Goal: Information Seeking & Learning: Find specific fact

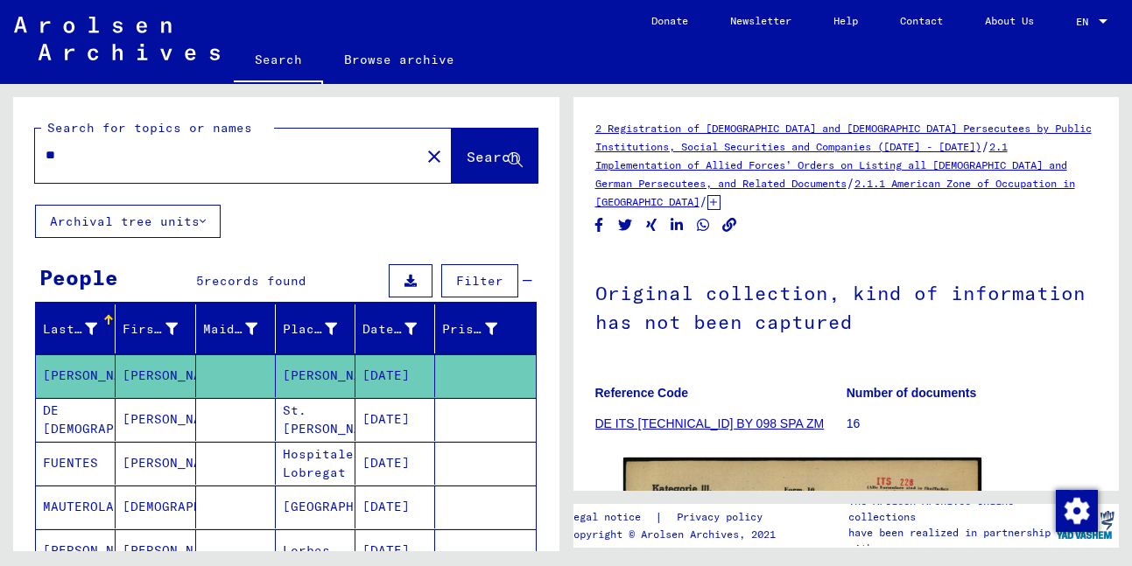
type input "*"
type input "*********"
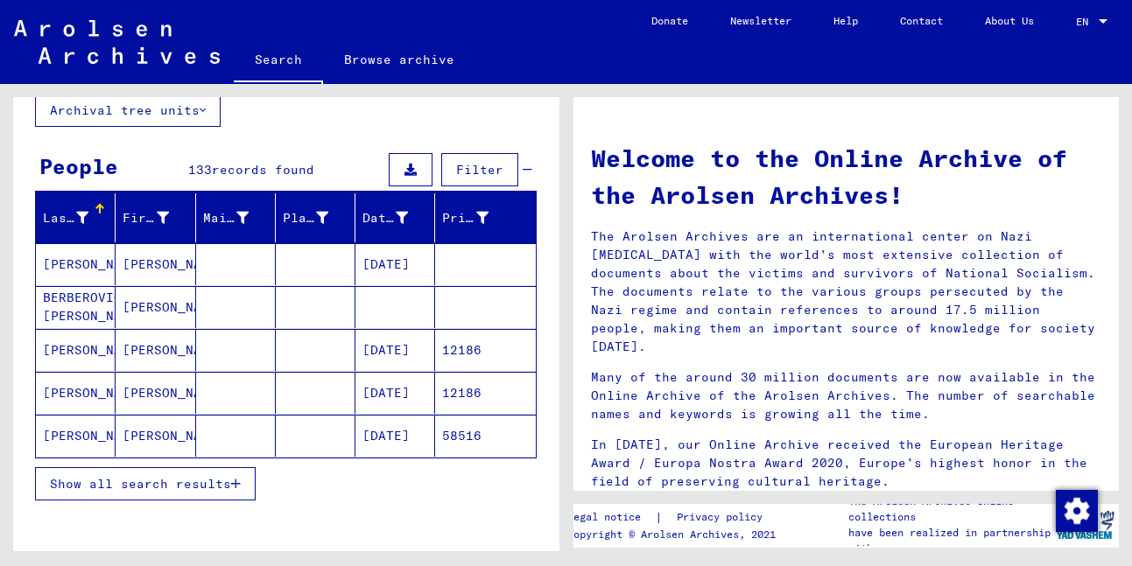
scroll to position [131, 0]
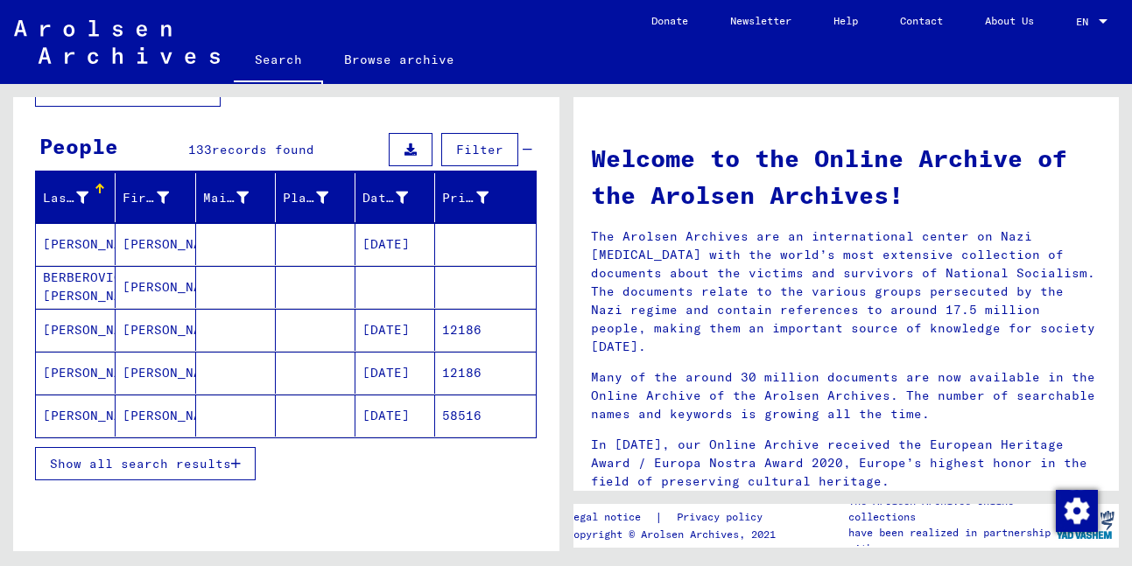
click at [180, 465] on span "Show all search results" at bounding box center [140, 464] width 181 height 16
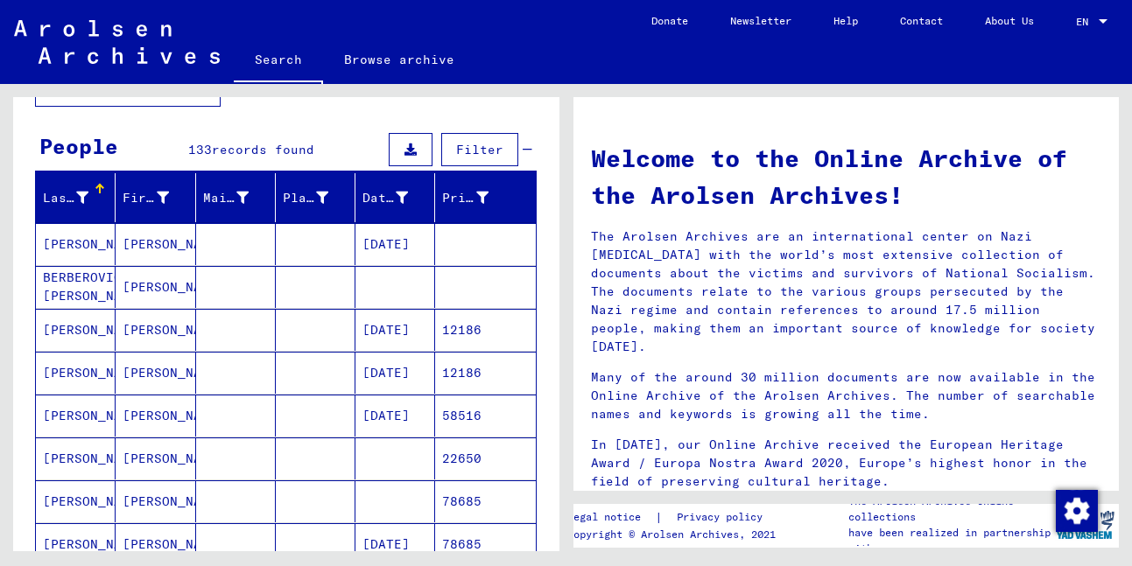
click at [95, 457] on mat-cell "[PERSON_NAME]" at bounding box center [76, 459] width 80 height 42
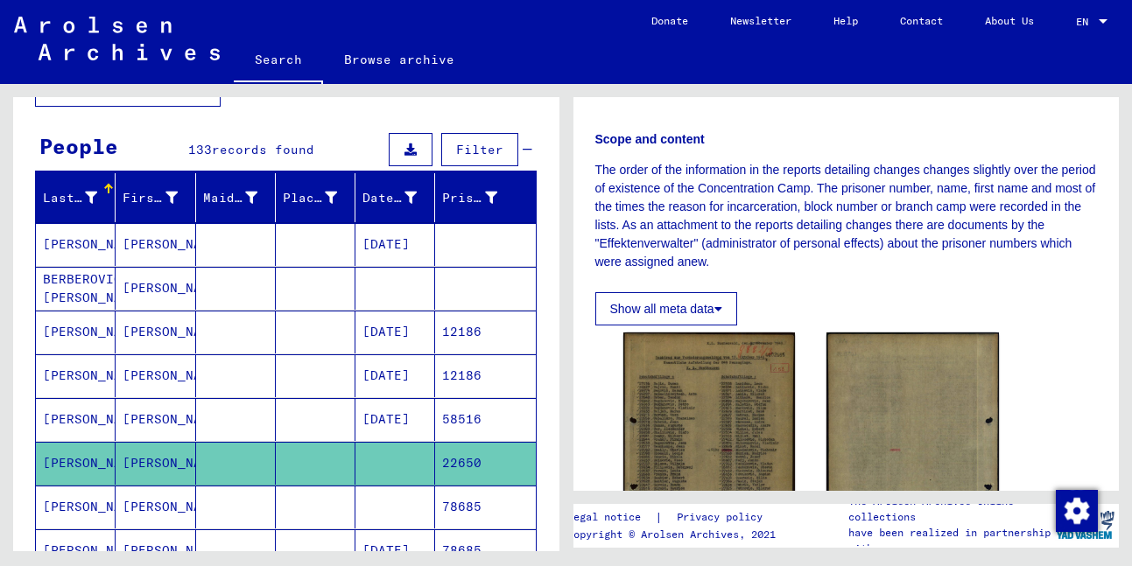
scroll to position [363, 0]
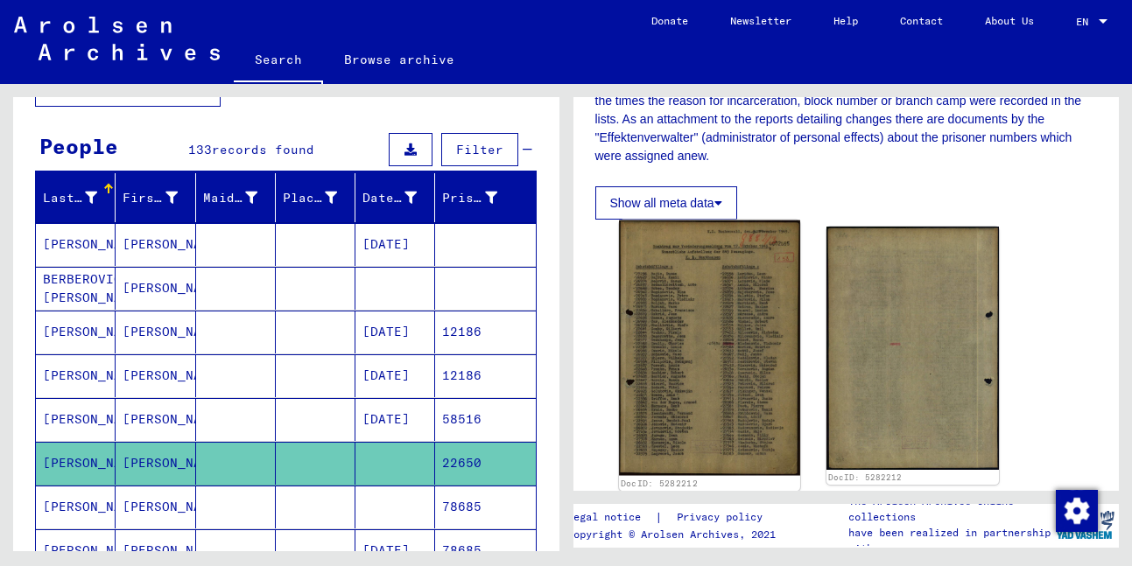
click at [736, 376] on img at bounding box center [709, 349] width 181 height 256
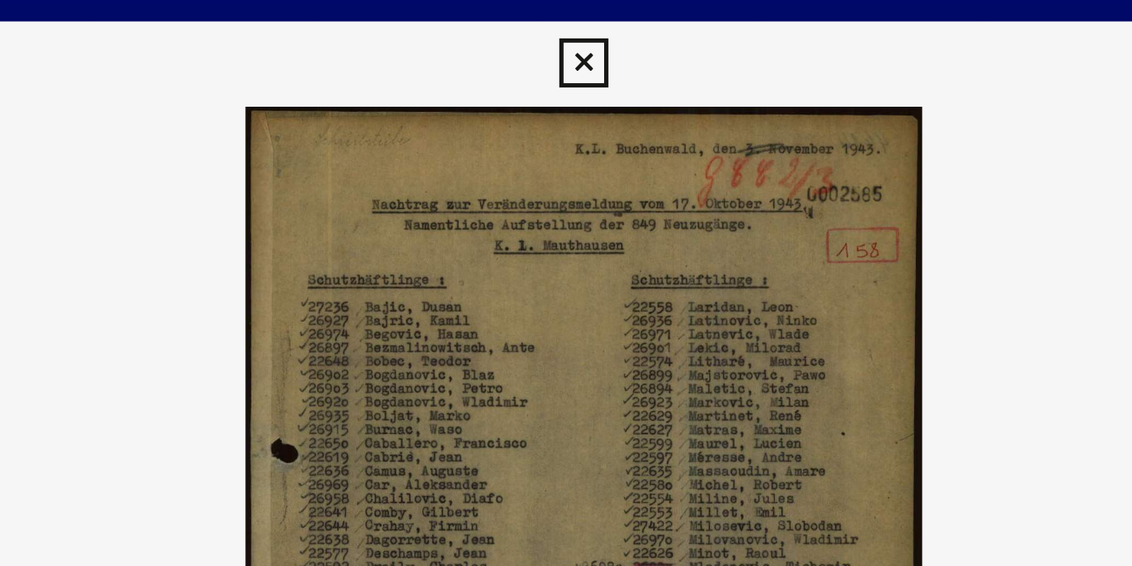
click at [566, 24] on icon at bounding box center [566, 26] width 20 height 21
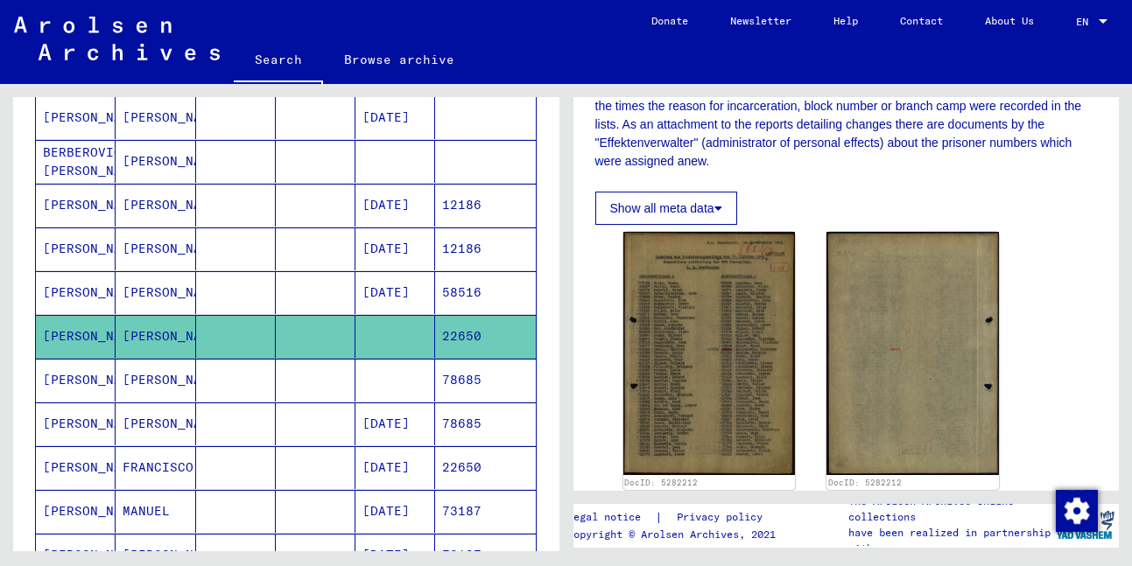
scroll to position [299, 0]
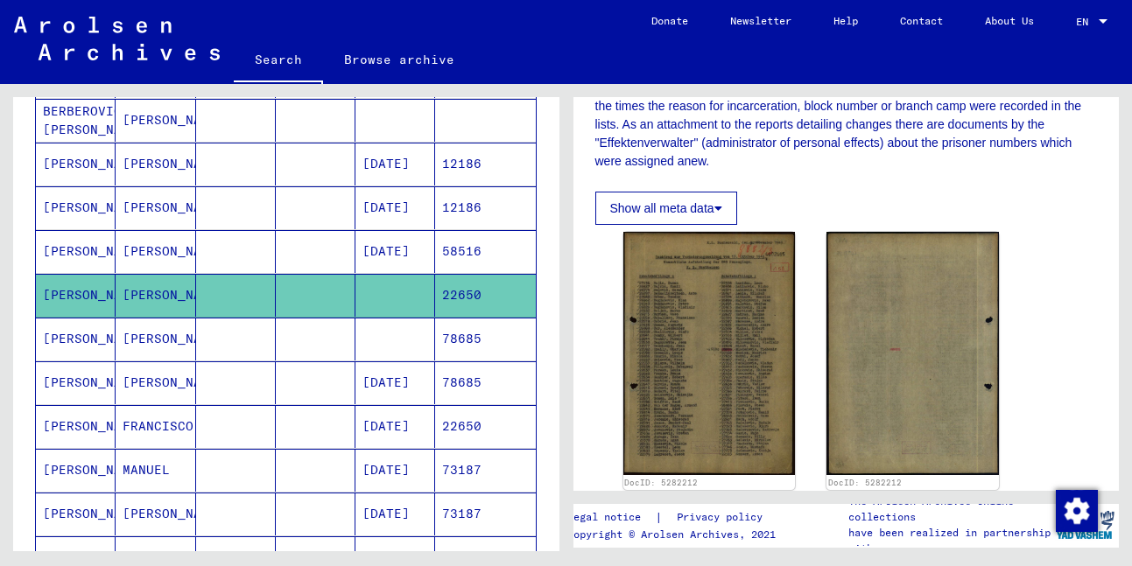
click at [176, 429] on mat-cell "FRANCISCO" at bounding box center [156, 426] width 80 height 43
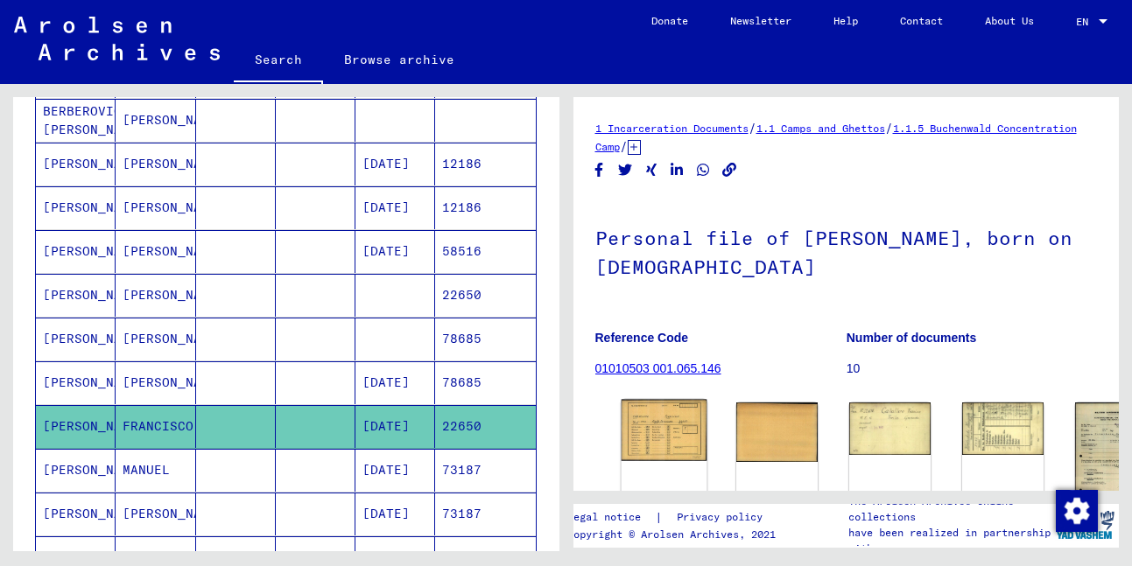
click at [651, 423] on img at bounding box center [664, 430] width 86 height 61
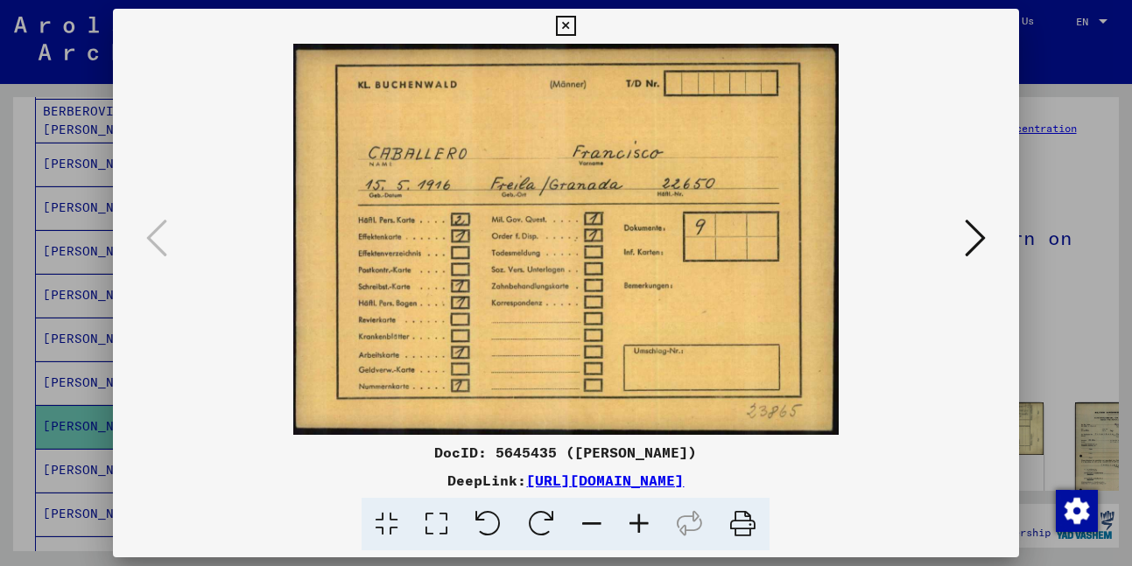
click at [971, 231] on icon at bounding box center [975, 238] width 21 height 42
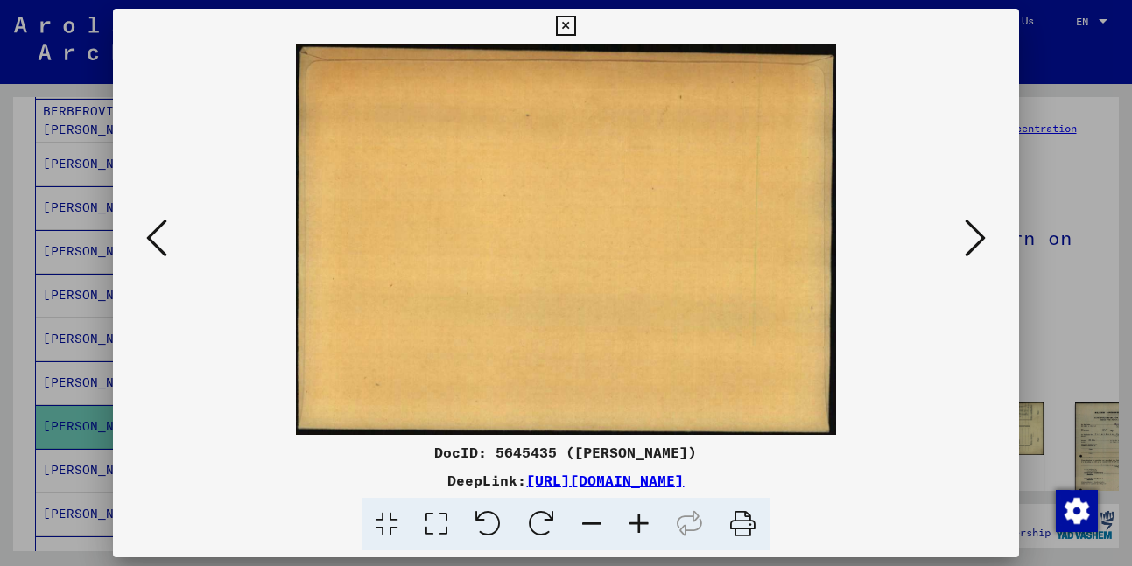
click at [971, 231] on icon at bounding box center [975, 238] width 21 height 42
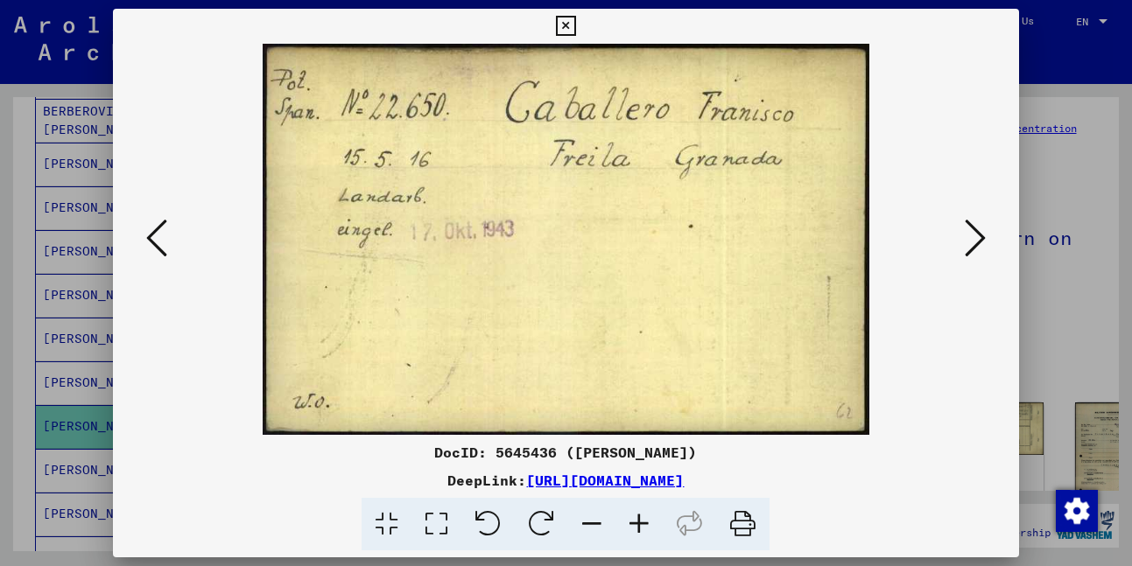
click at [971, 232] on icon at bounding box center [975, 238] width 21 height 42
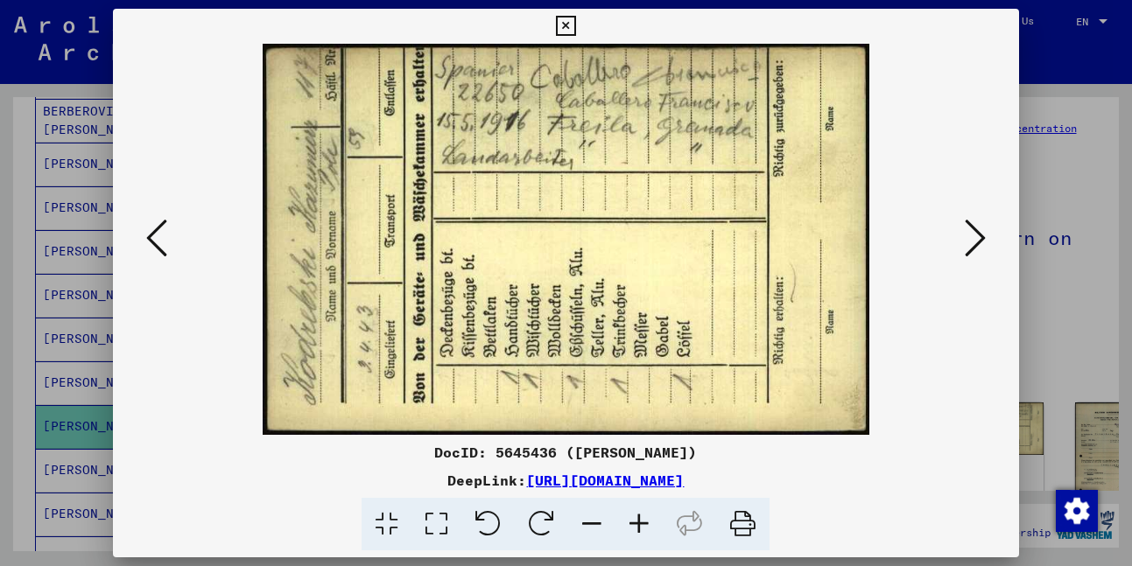
click at [971, 232] on icon at bounding box center [975, 238] width 21 height 42
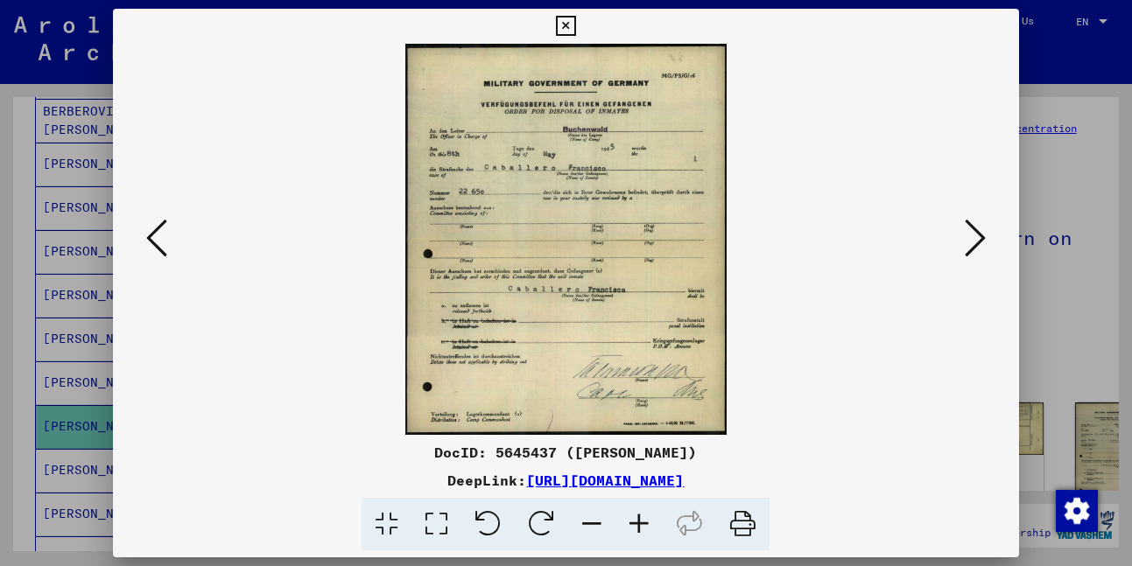
click at [971, 232] on icon at bounding box center [975, 238] width 21 height 42
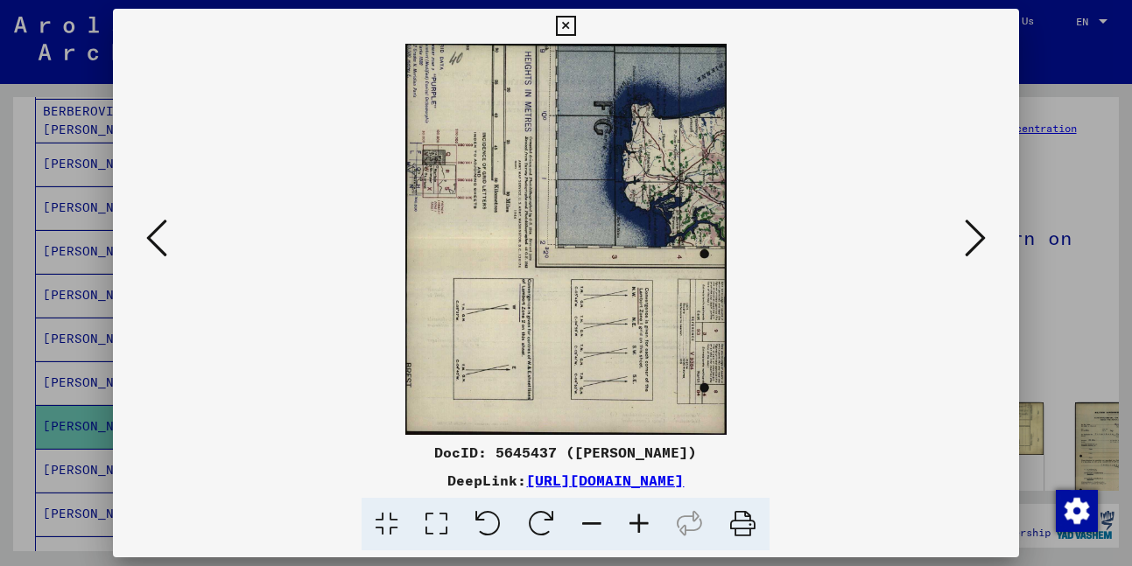
click at [971, 233] on icon at bounding box center [975, 238] width 21 height 42
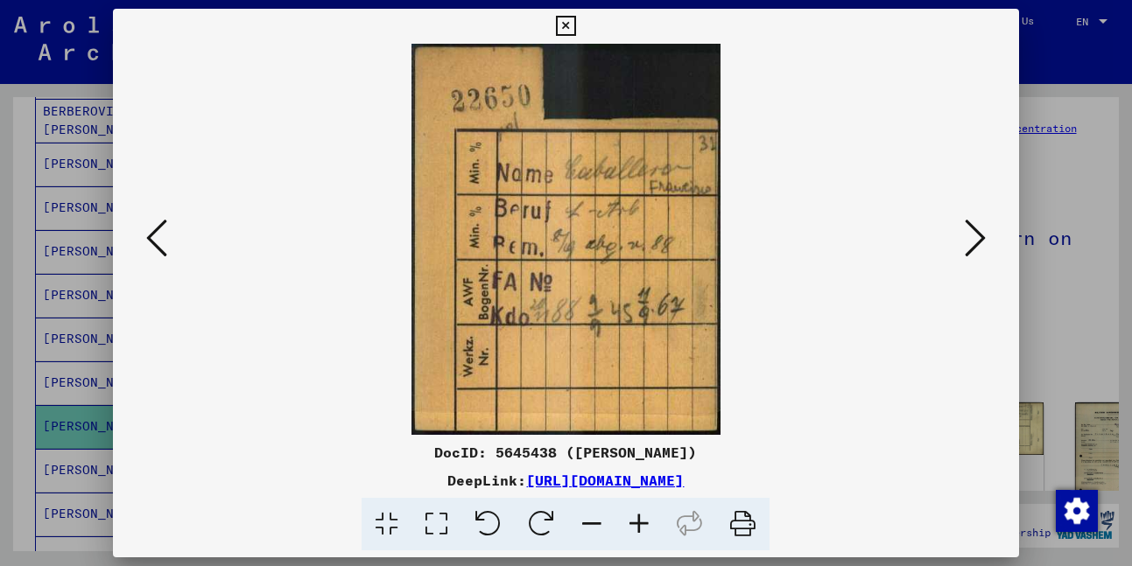
click at [971, 233] on icon at bounding box center [975, 238] width 21 height 42
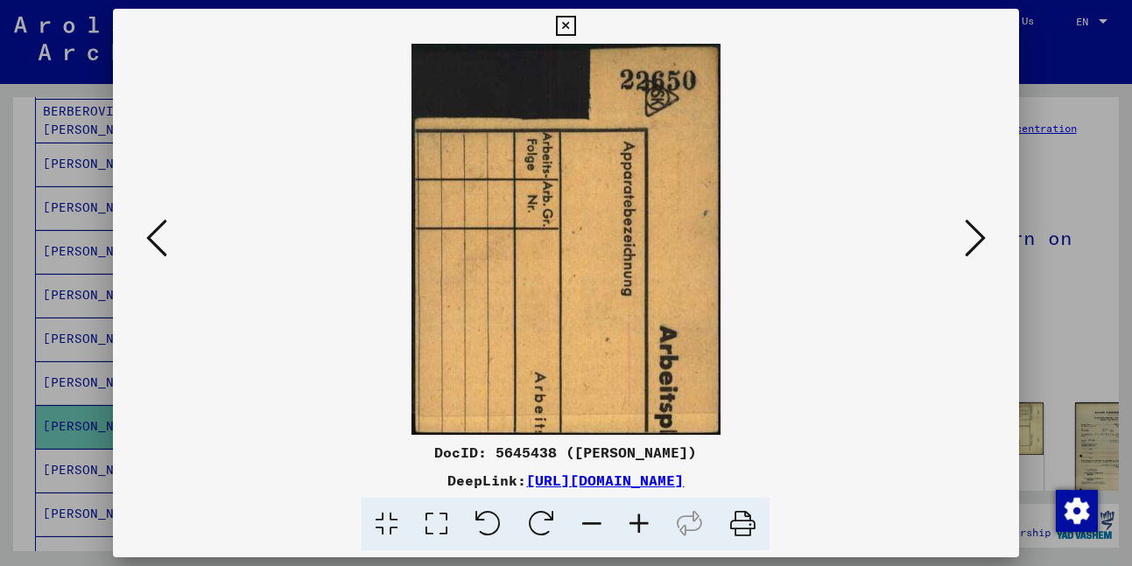
click at [971, 233] on icon at bounding box center [975, 238] width 21 height 42
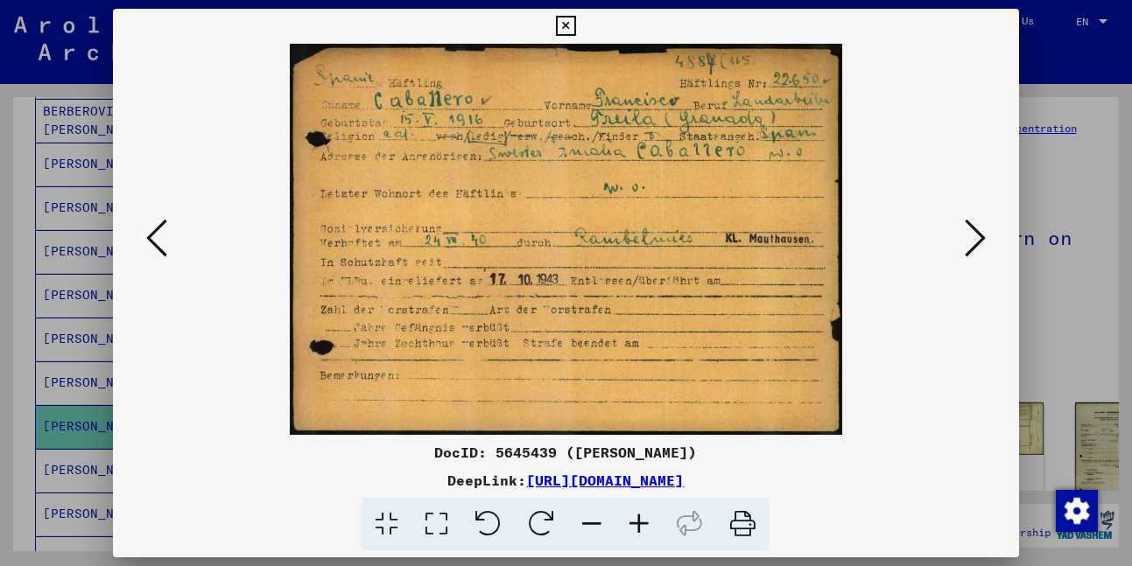
click at [972, 233] on icon at bounding box center [975, 238] width 21 height 42
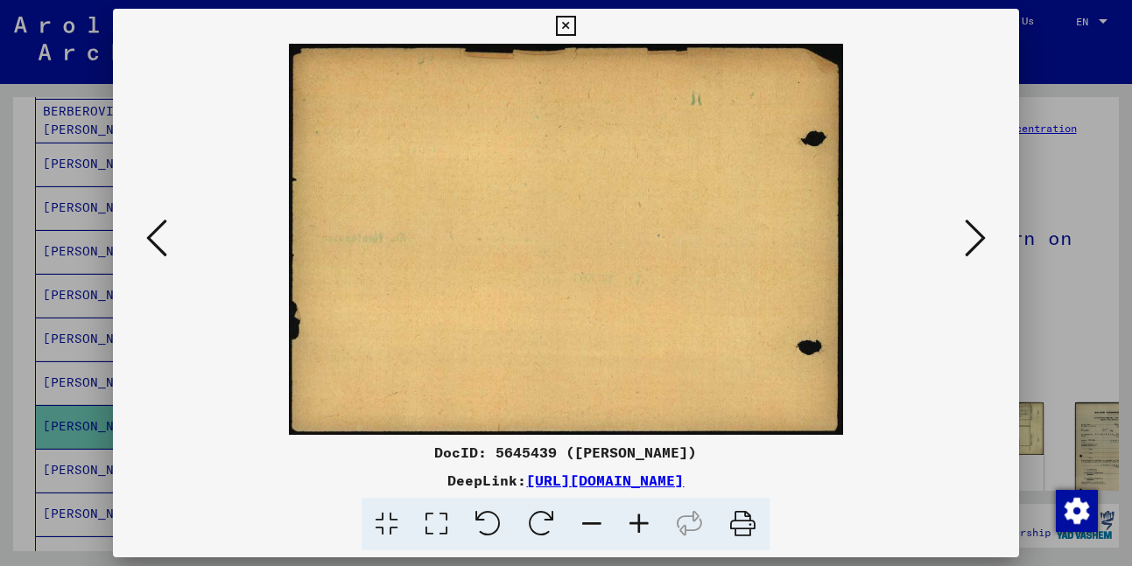
click at [972, 233] on icon at bounding box center [975, 238] width 21 height 42
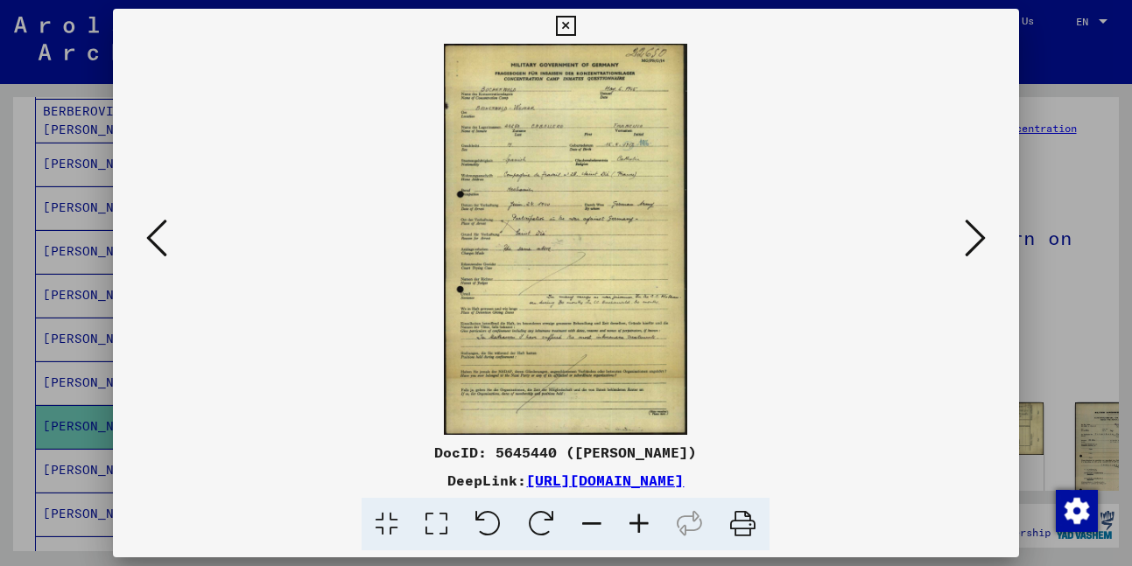
click at [972, 233] on icon at bounding box center [975, 238] width 21 height 42
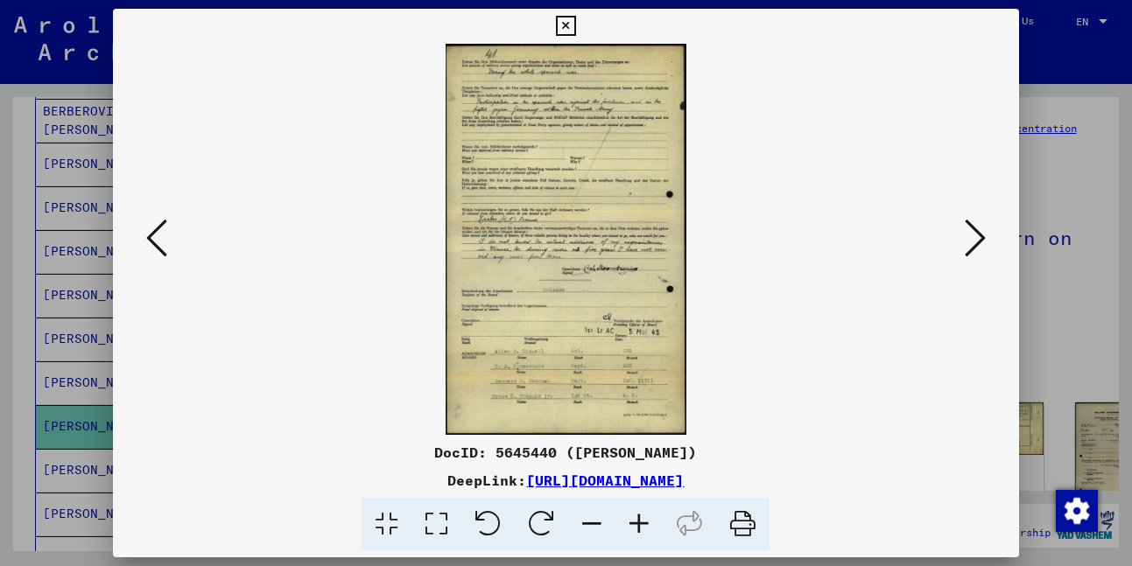
click at [567, 25] on icon at bounding box center [566, 26] width 20 height 21
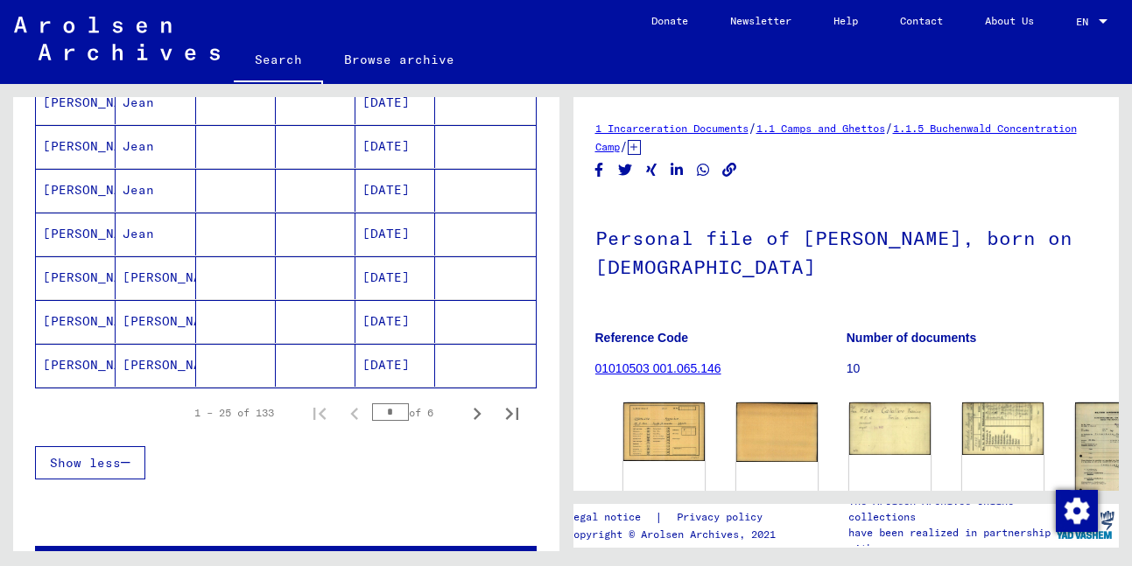
scroll to position [1065, 0]
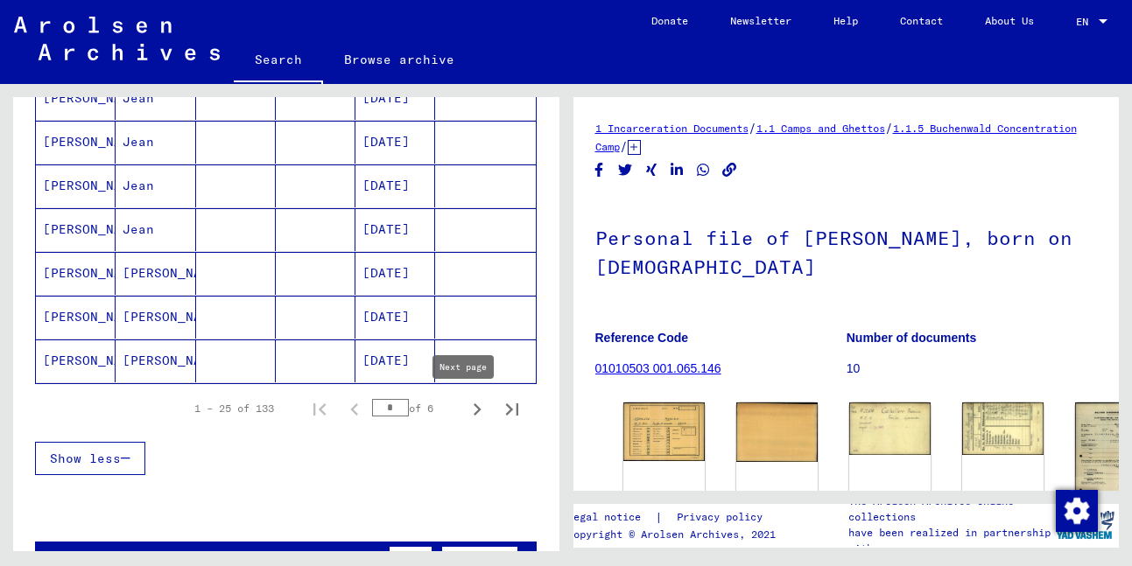
click at [465, 410] on icon "Next page" at bounding box center [477, 409] width 25 height 25
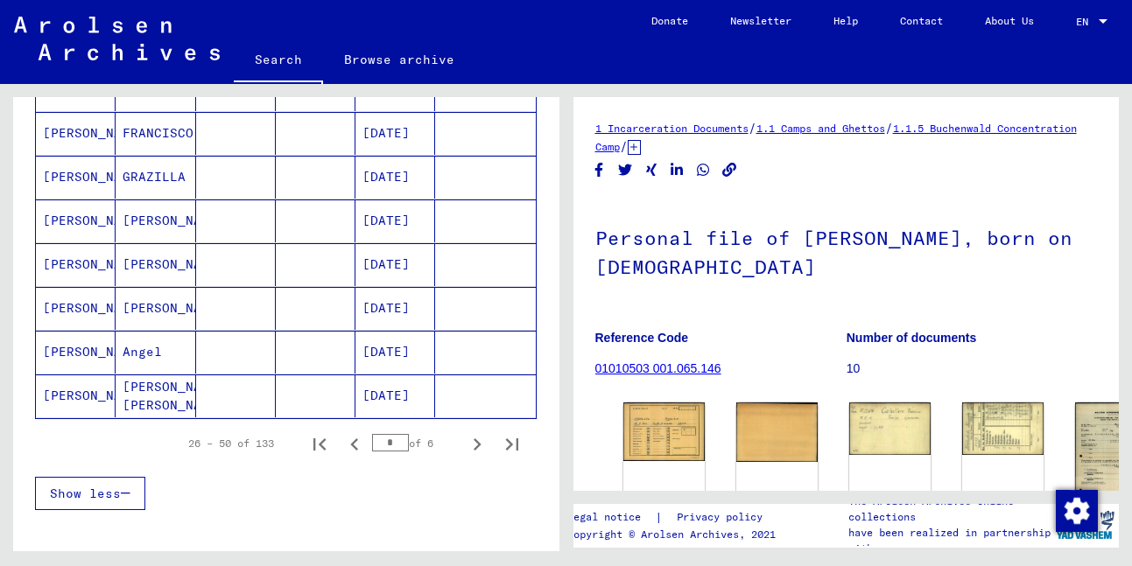
scroll to position [1007, 0]
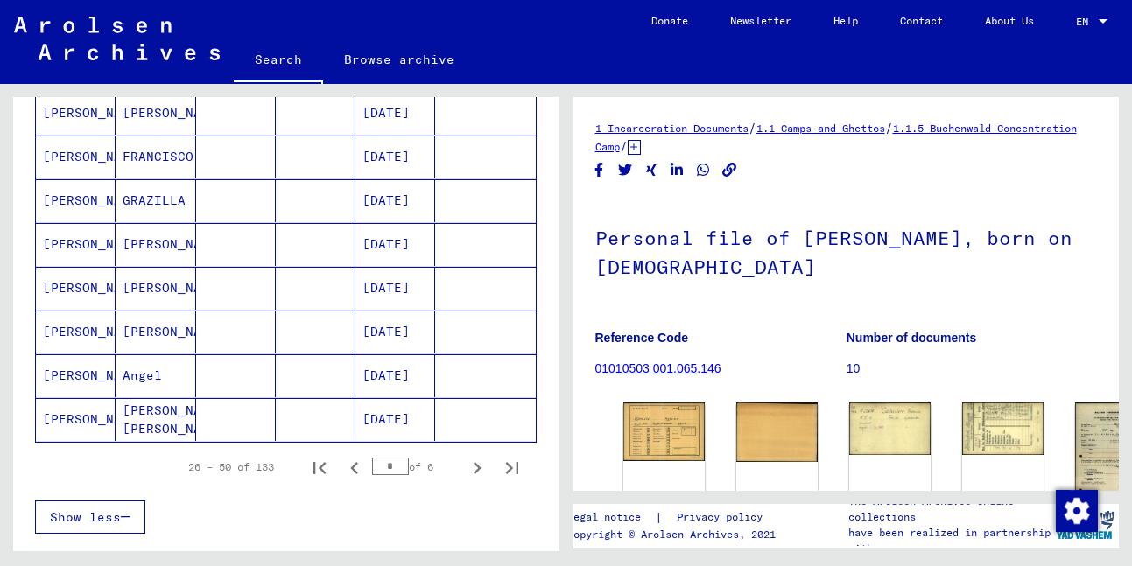
click at [160, 152] on mat-cell "FRANCISCO" at bounding box center [156, 157] width 80 height 43
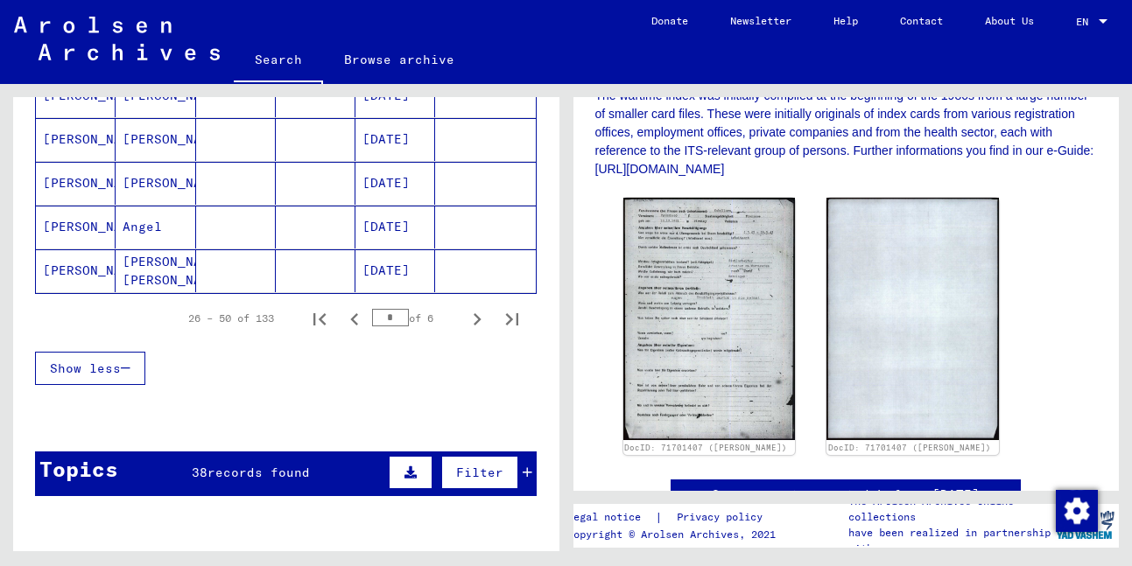
scroll to position [1159, 0]
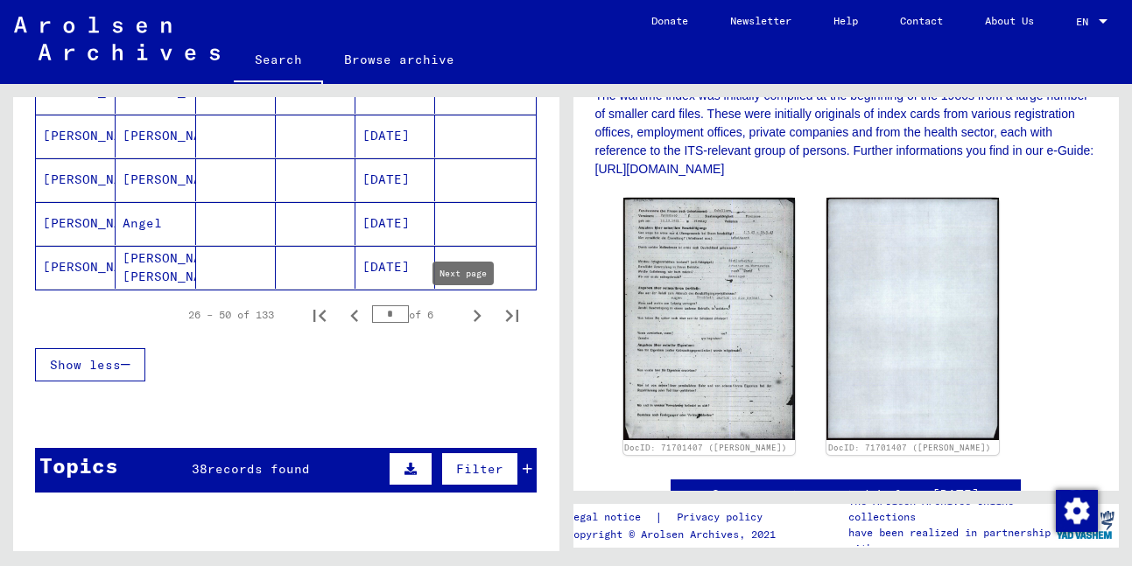
click at [474, 318] on icon "Next page" at bounding box center [478, 316] width 8 height 12
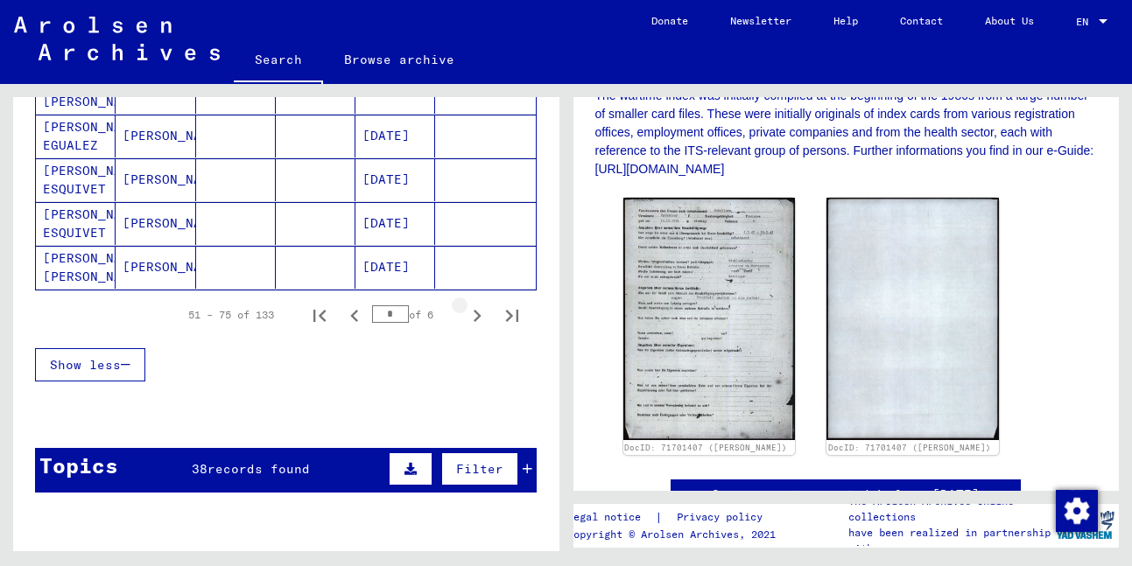
click at [465, 315] on icon "Next page" at bounding box center [477, 316] width 25 height 25
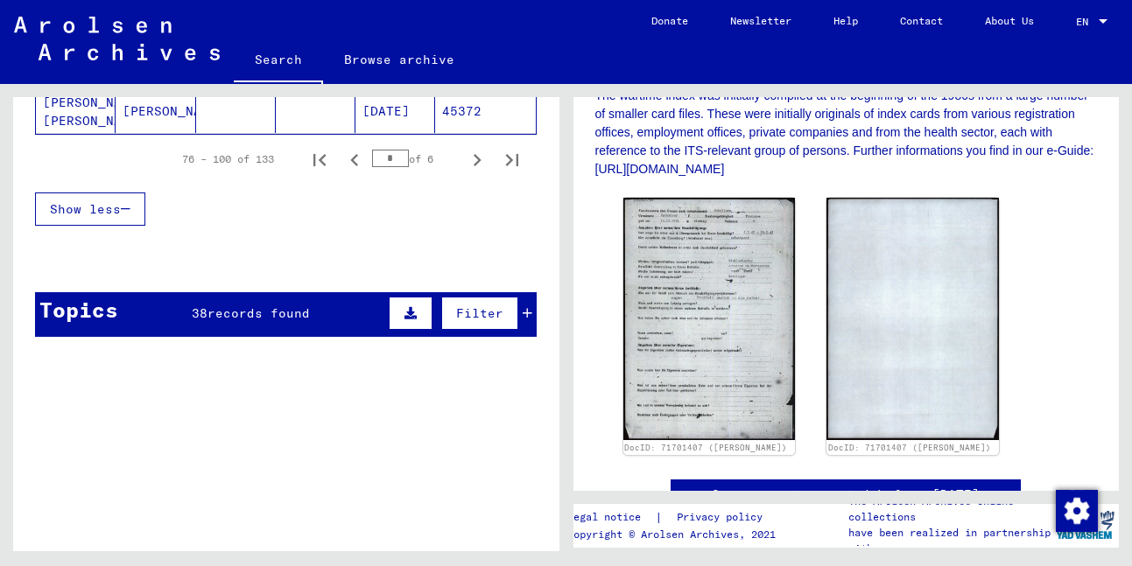
scroll to position [1131, 0]
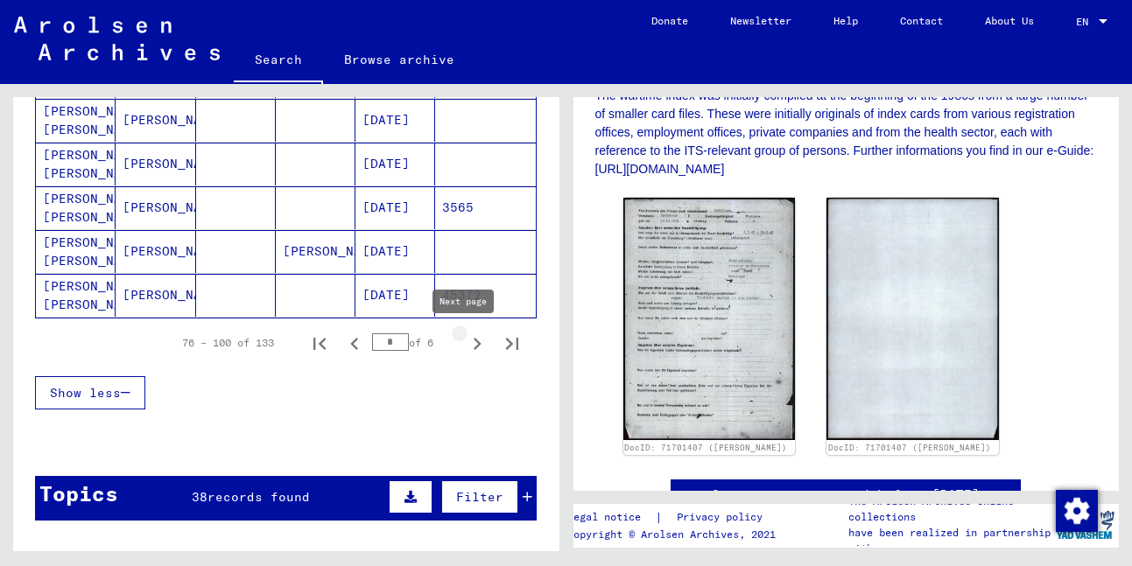
click at [466, 341] on icon "Next page" at bounding box center [477, 344] width 25 height 25
type input "*"
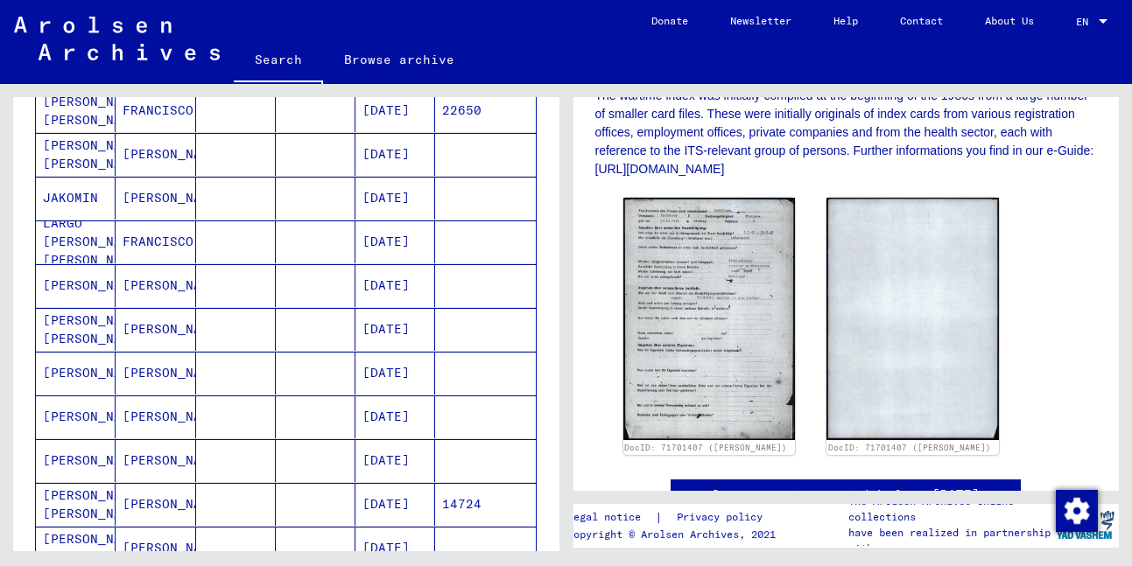
scroll to position [783, 0]
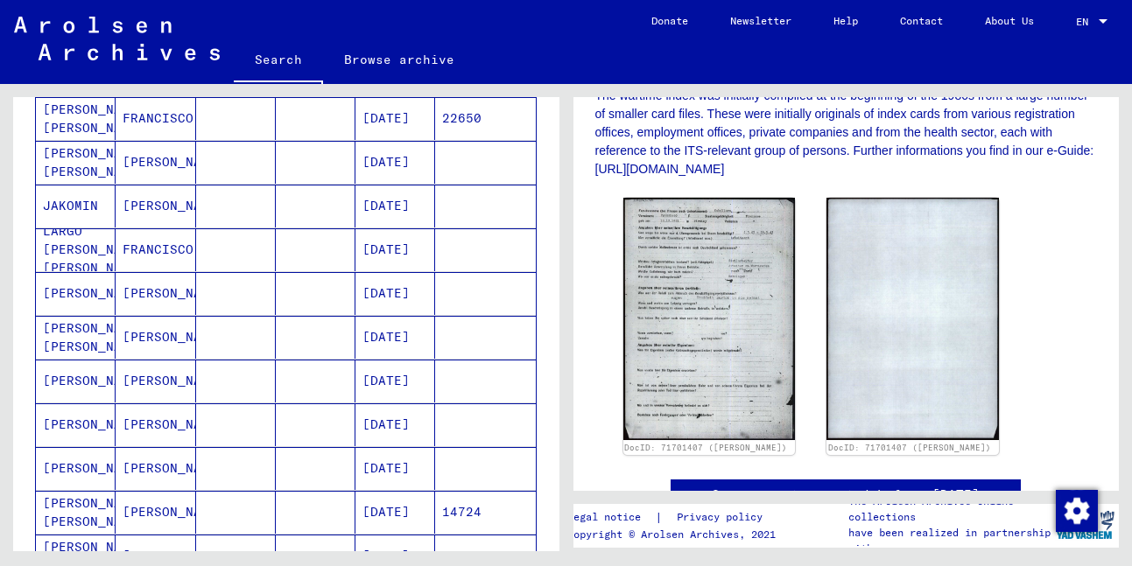
click at [145, 250] on mat-cell "FRANCISCO" at bounding box center [156, 250] width 80 height 43
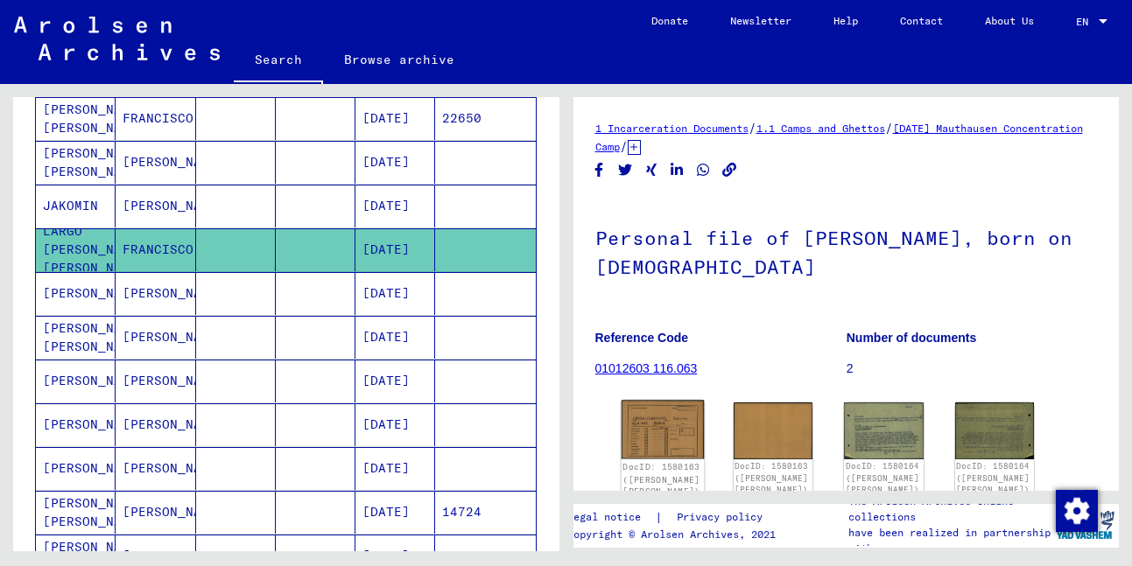
click at [650, 437] on img at bounding box center [662, 430] width 83 height 59
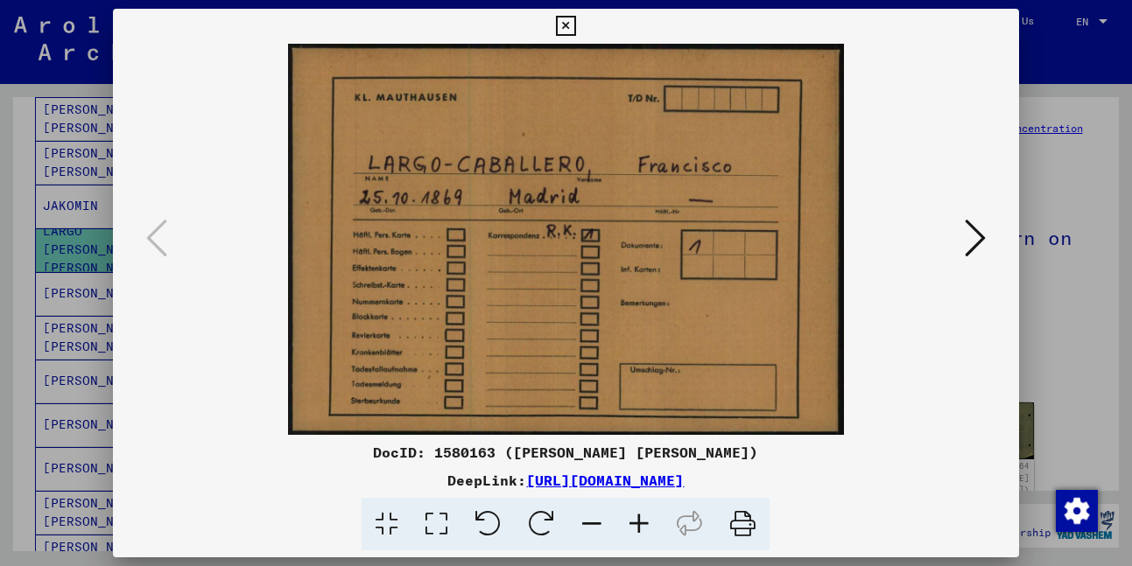
click at [974, 245] on icon at bounding box center [975, 238] width 21 height 42
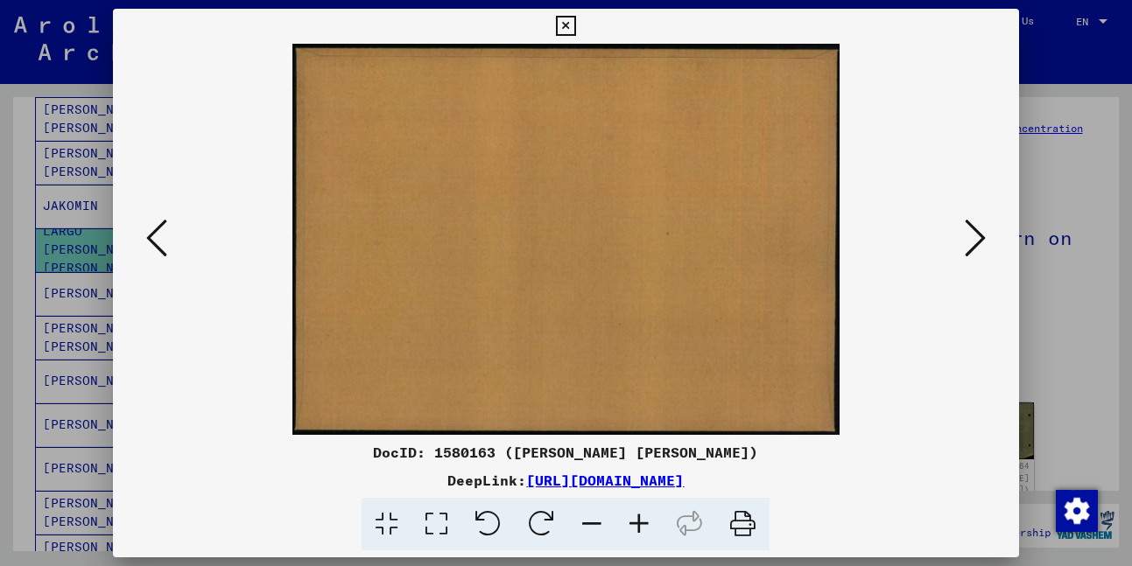
click at [974, 245] on icon at bounding box center [975, 238] width 21 height 42
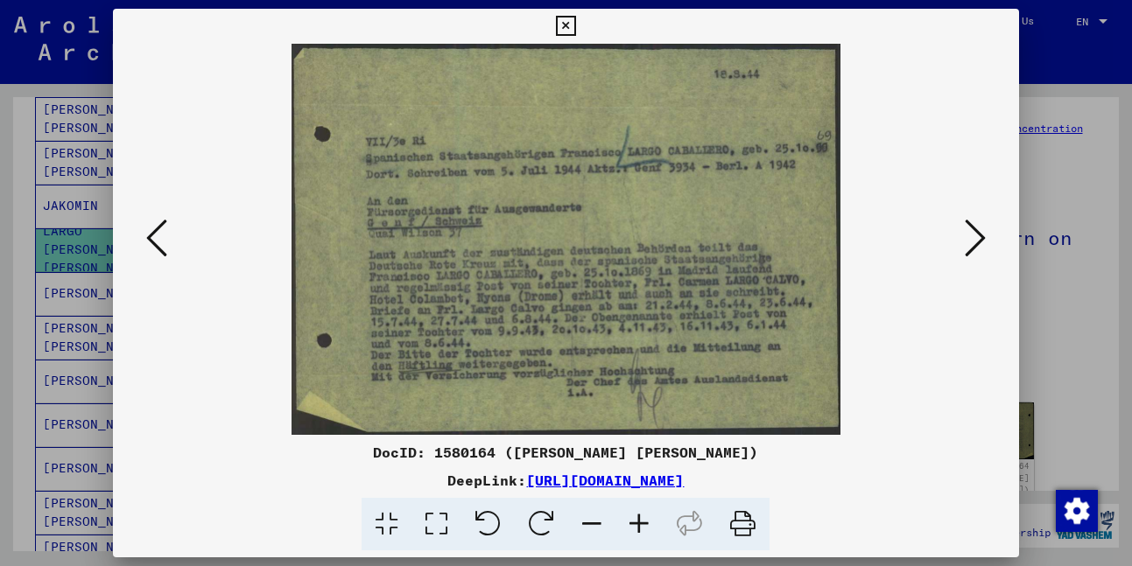
click at [974, 245] on icon at bounding box center [975, 238] width 21 height 42
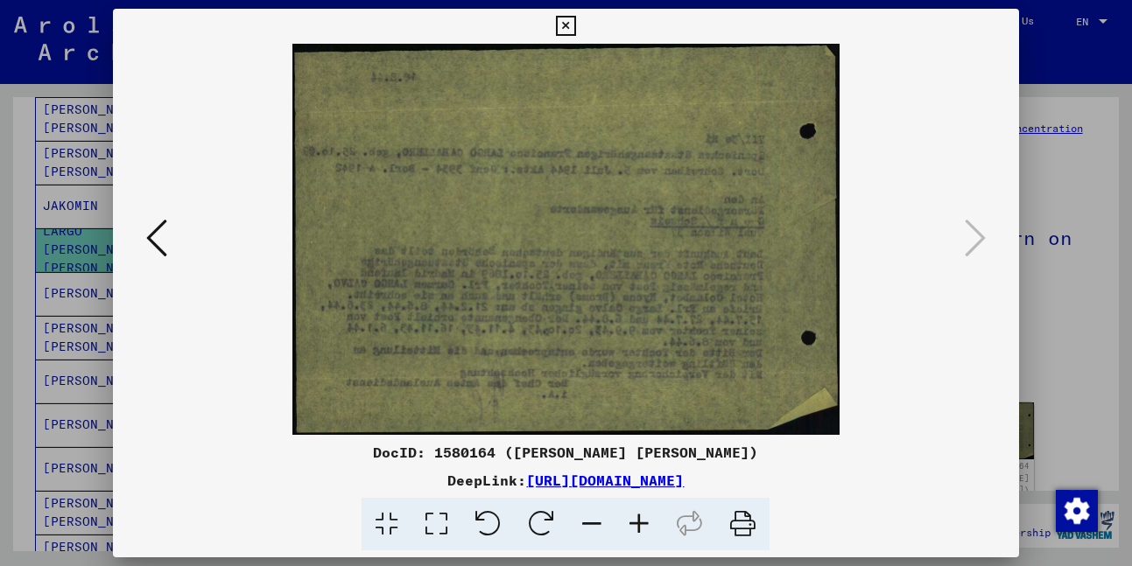
click at [564, 25] on icon at bounding box center [566, 26] width 20 height 21
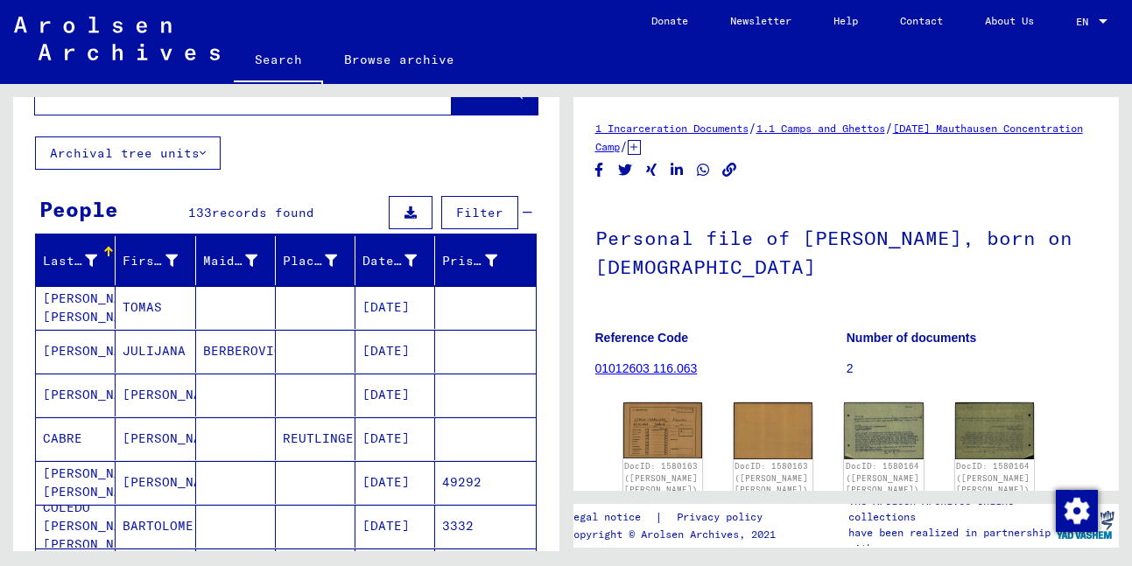
scroll to position [10, 0]
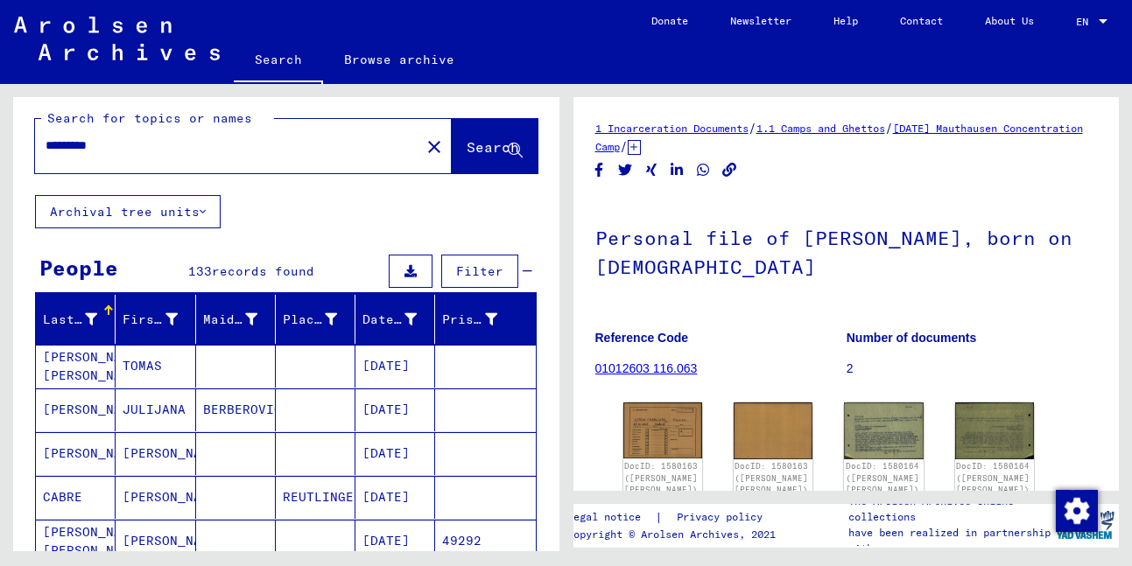
click at [168, 144] on input "*********" at bounding box center [228, 146] width 364 height 18
type input "*"
type input "*****"
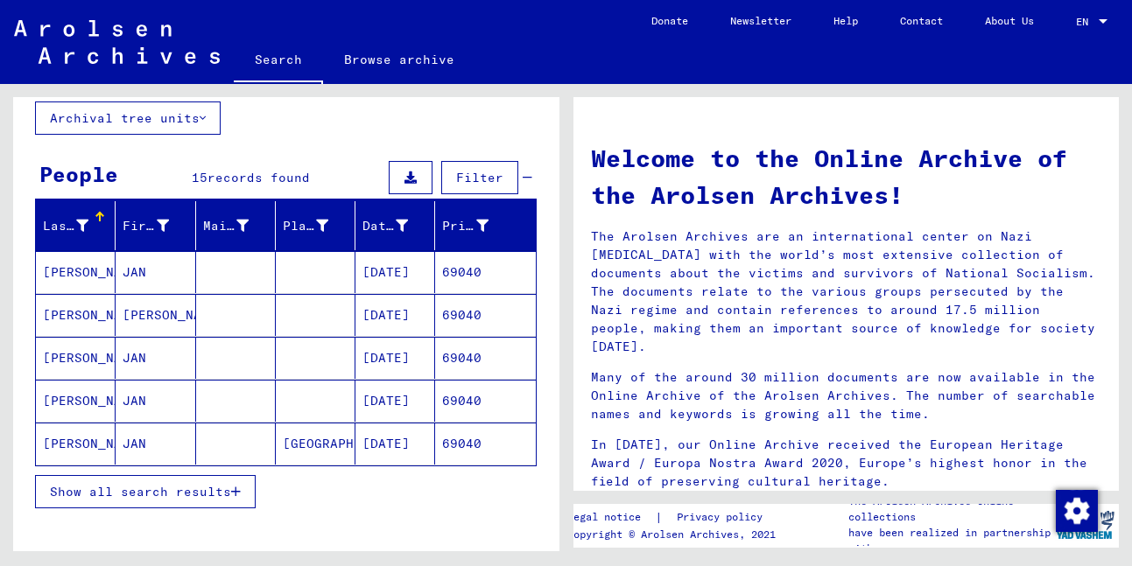
scroll to position [108, 0]
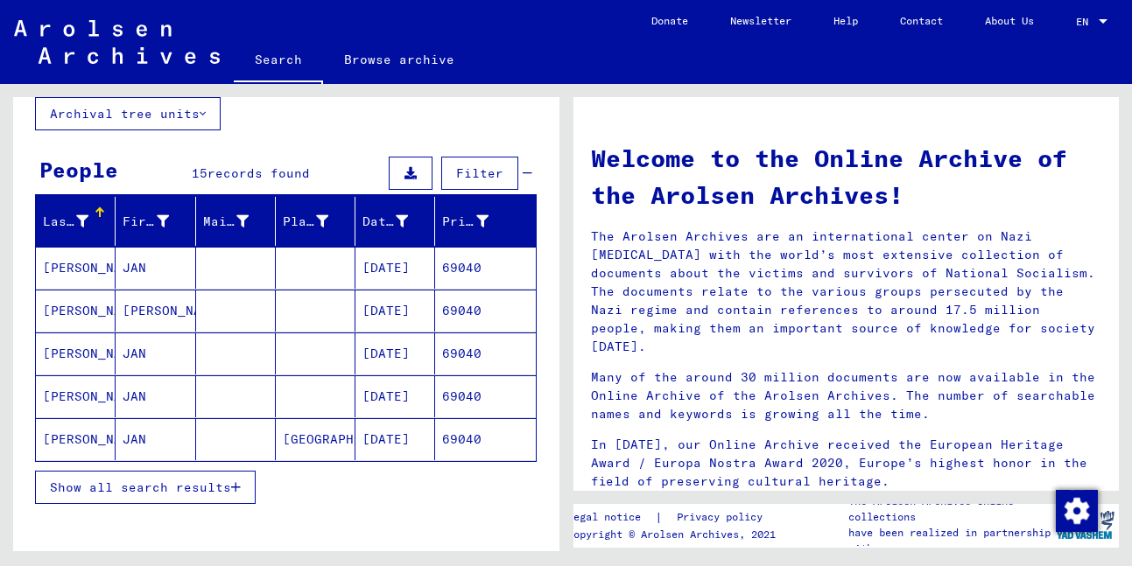
click at [149, 488] on span "Show all search results" at bounding box center [140, 488] width 181 height 16
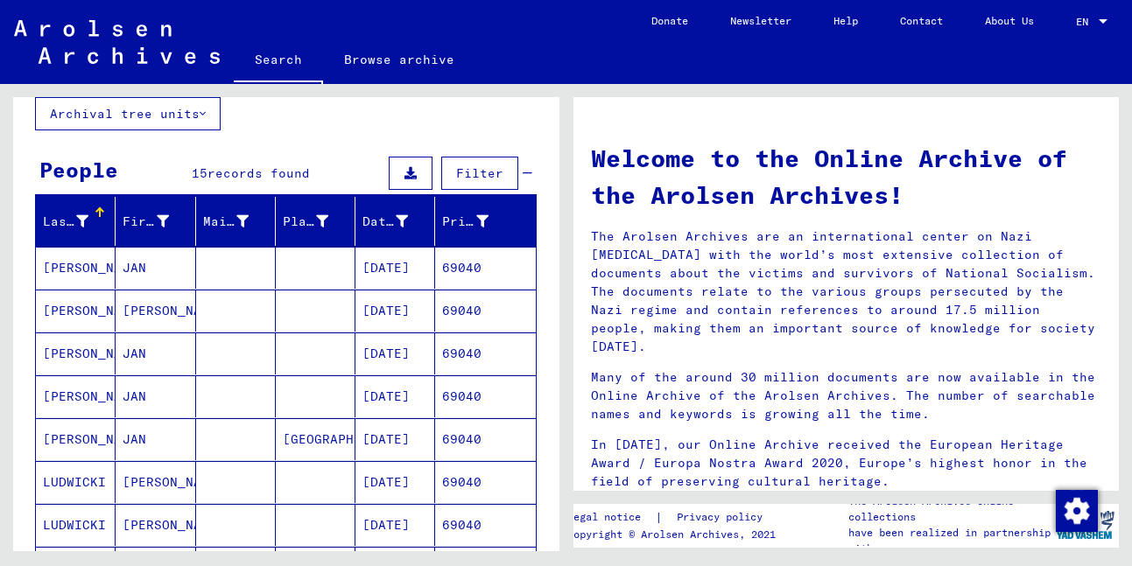
click at [149, 488] on mat-cell "[PERSON_NAME]" at bounding box center [156, 482] width 80 height 42
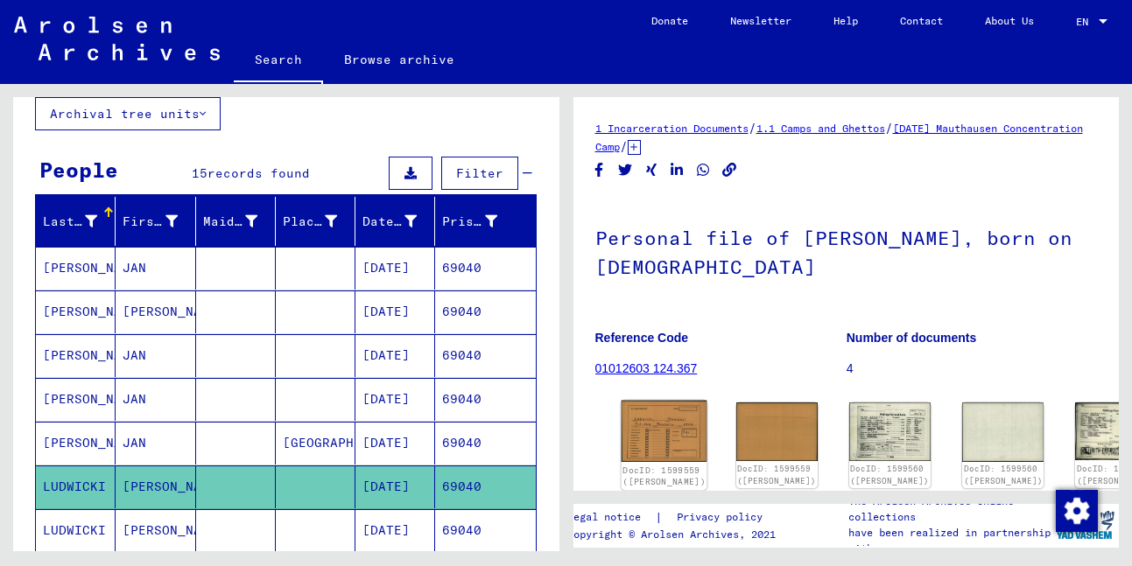
click at [648, 411] on img at bounding box center [664, 431] width 86 height 61
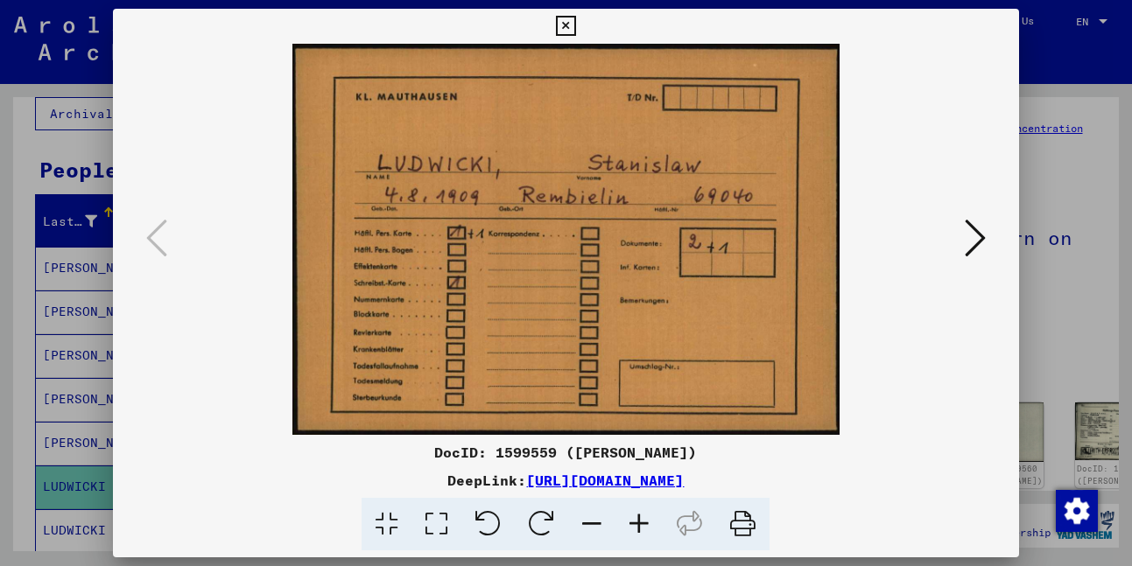
click at [970, 249] on icon at bounding box center [975, 238] width 21 height 42
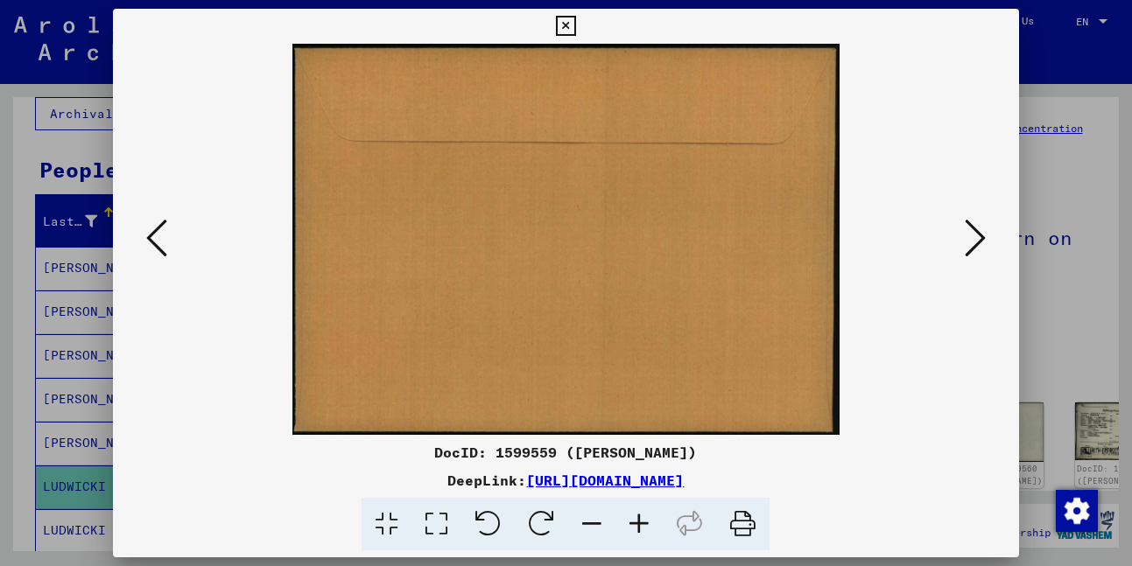
click at [970, 249] on icon at bounding box center [975, 238] width 21 height 42
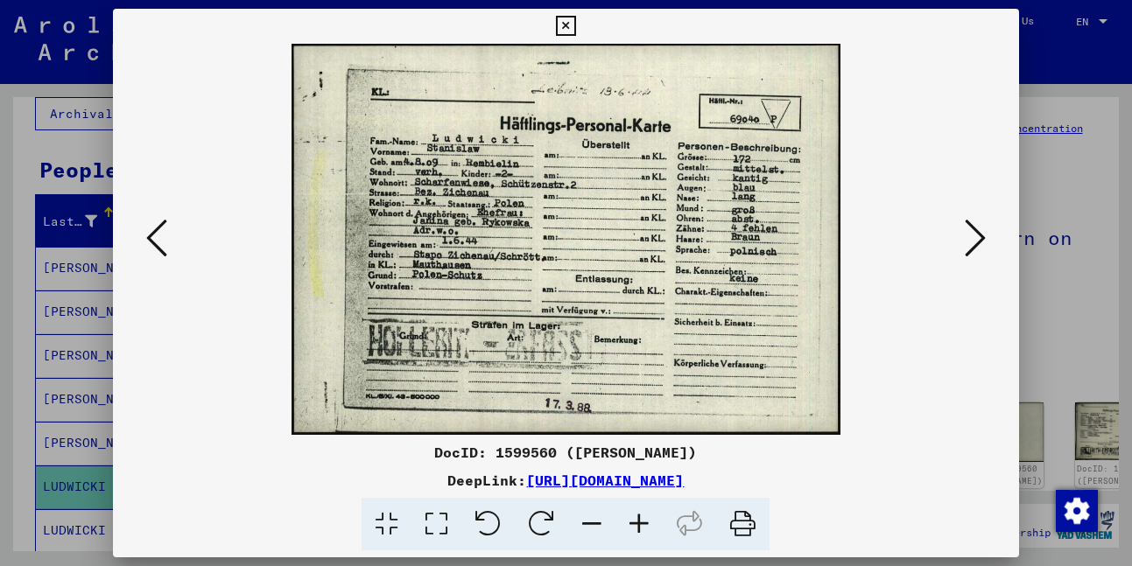
click at [970, 250] on icon at bounding box center [975, 238] width 21 height 42
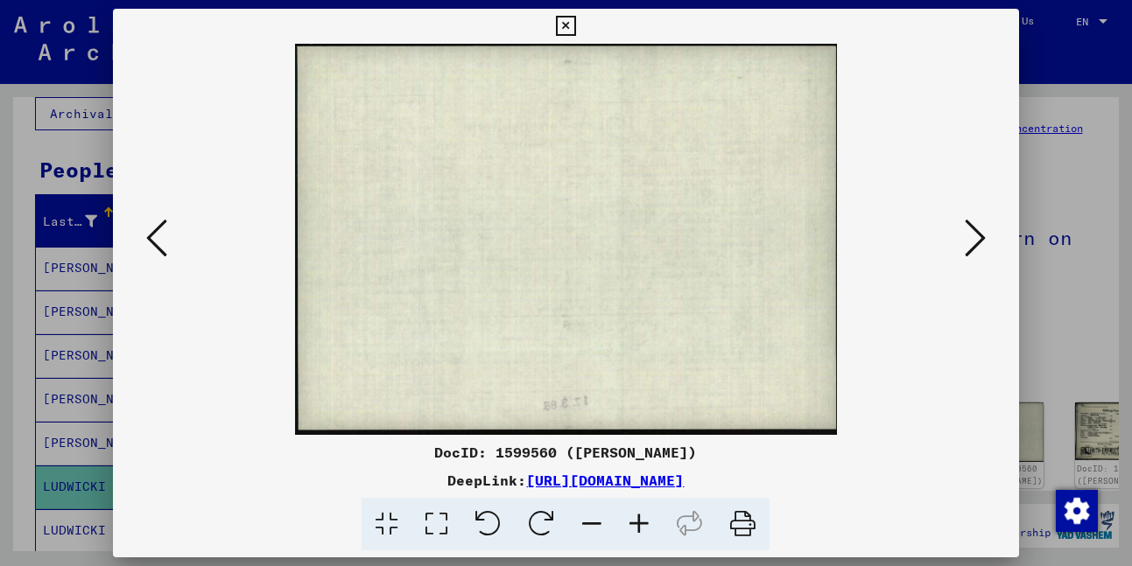
click at [970, 250] on icon at bounding box center [975, 238] width 21 height 42
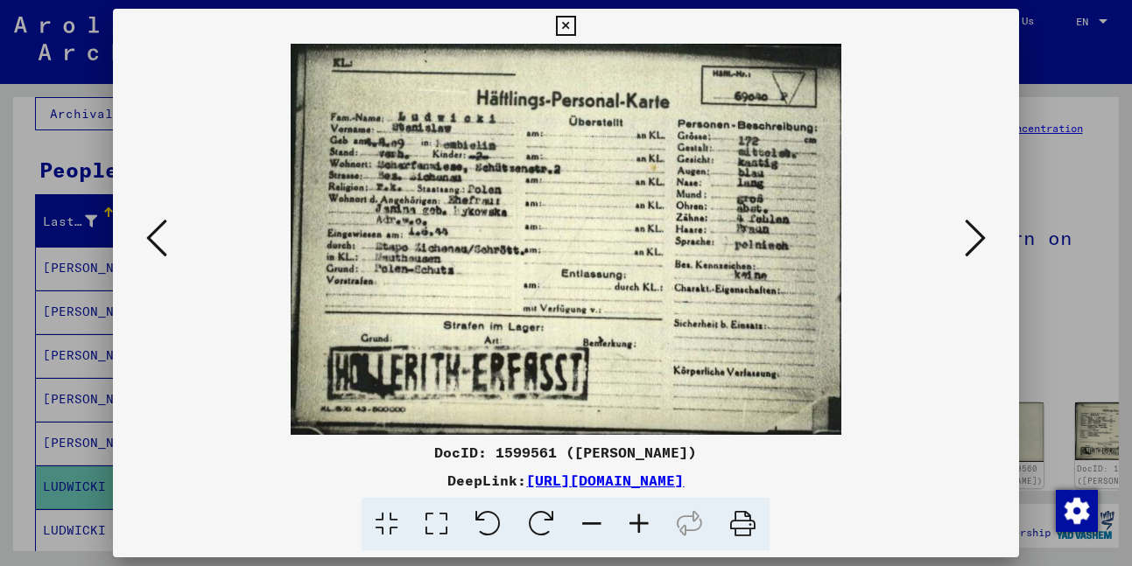
click at [970, 250] on icon at bounding box center [975, 238] width 21 height 42
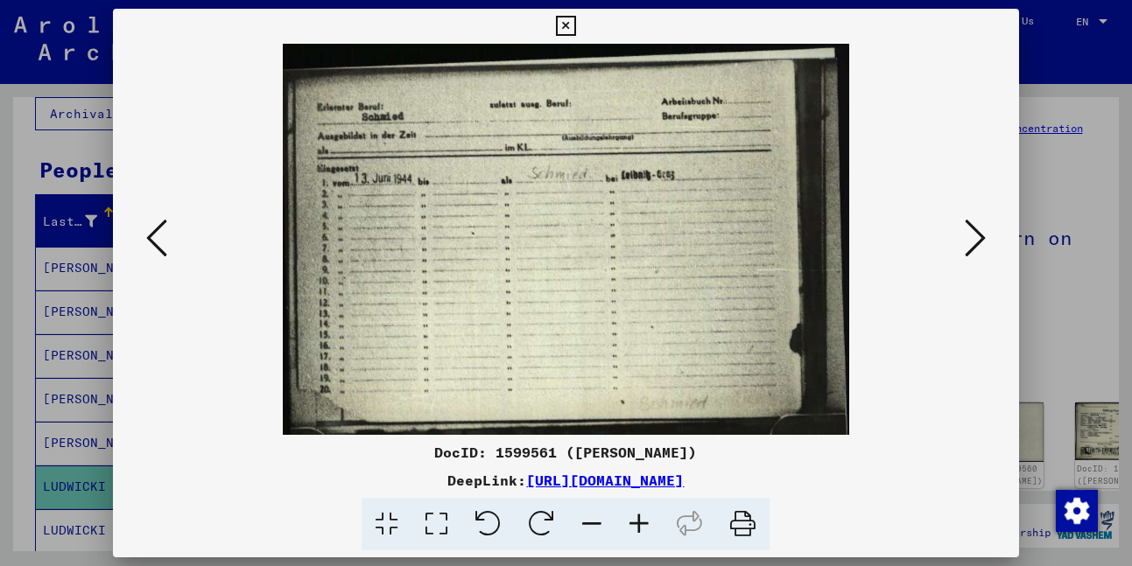
click at [970, 250] on icon at bounding box center [975, 238] width 21 height 42
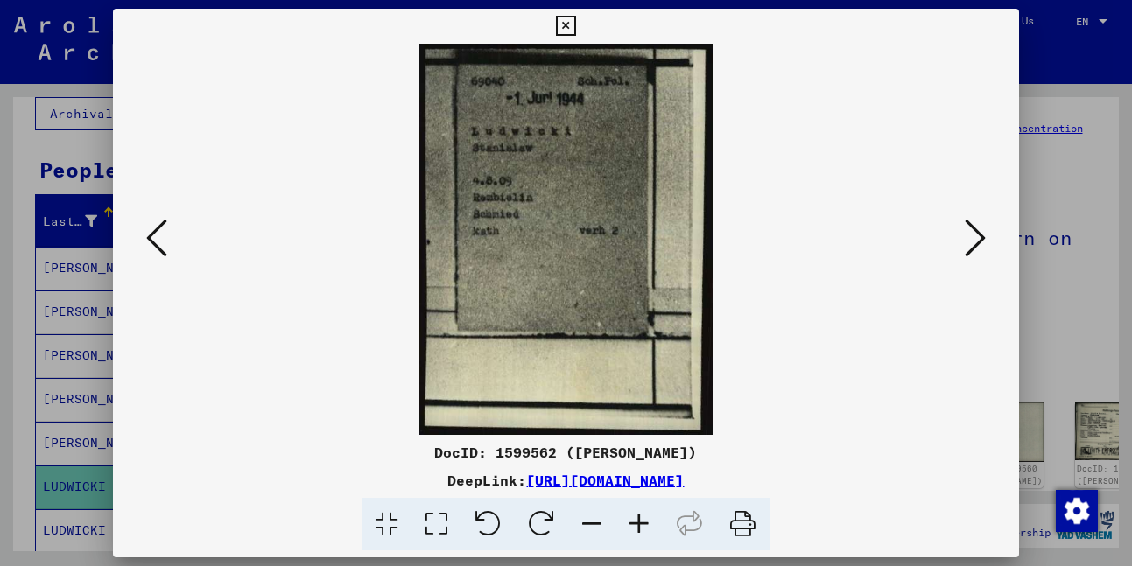
click at [967, 250] on icon at bounding box center [975, 238] width 21 height 42
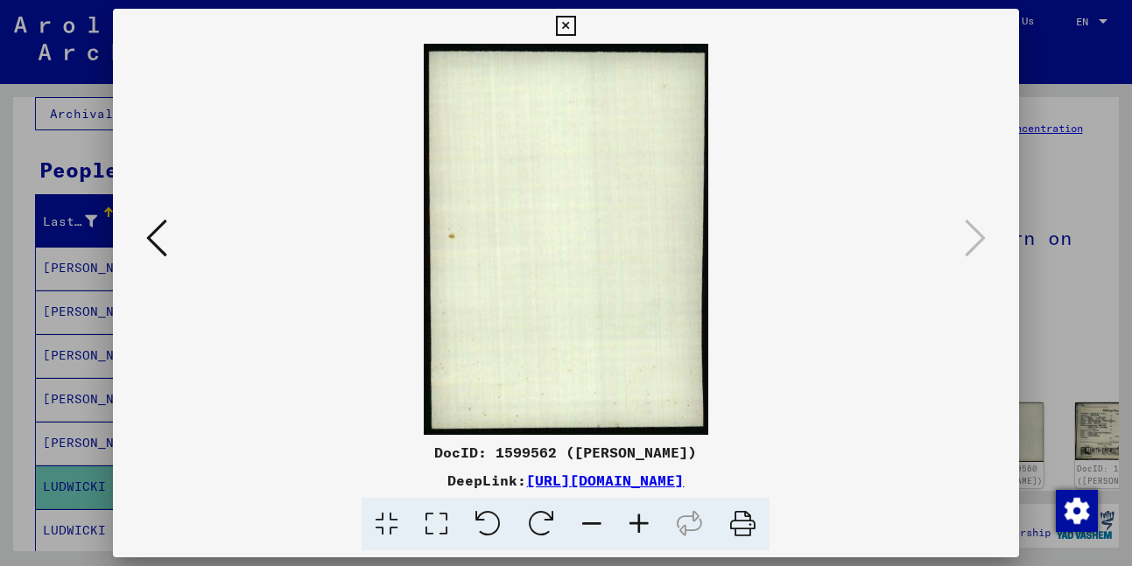
click at [571, 26] on icon at bounding box center [566, 26] width 20 height 21
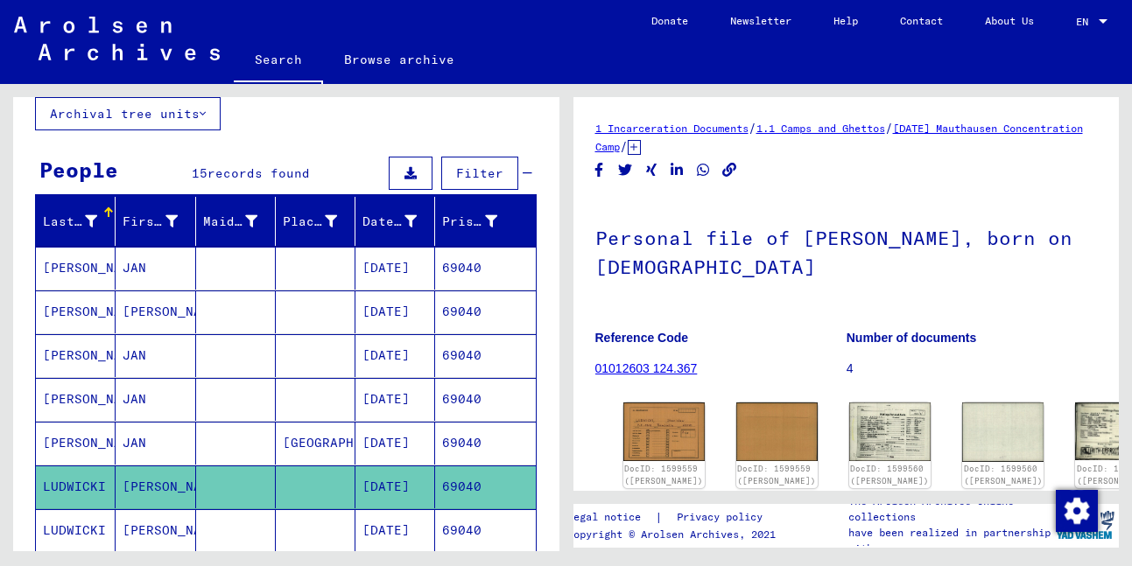
click at [156, 437] on mat-cell "JAN" at bounding box center [156, 443] width 80 height 43
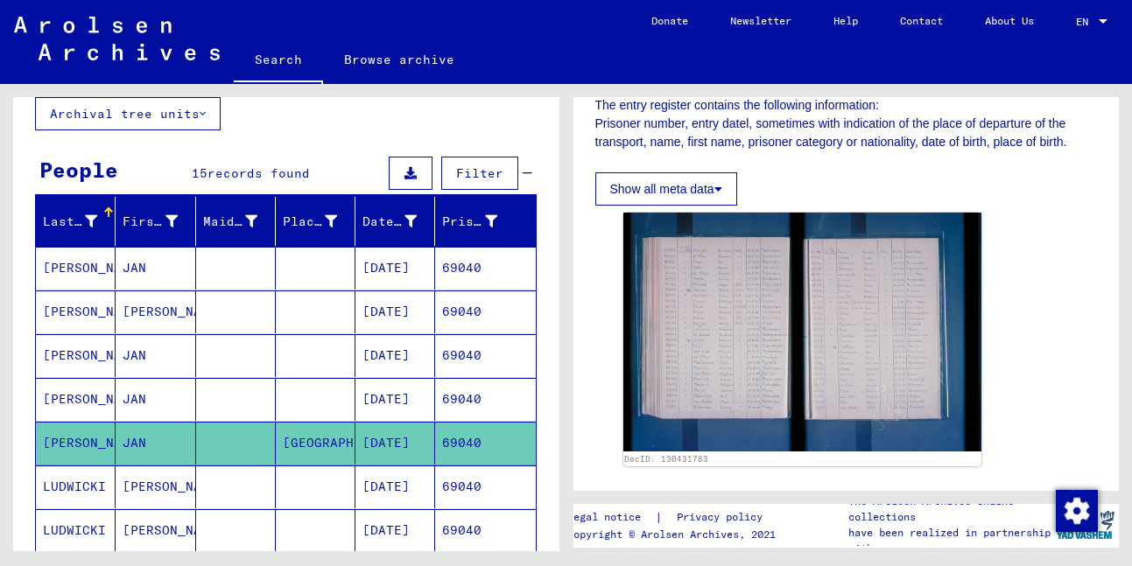
scroll to position [386, 0]
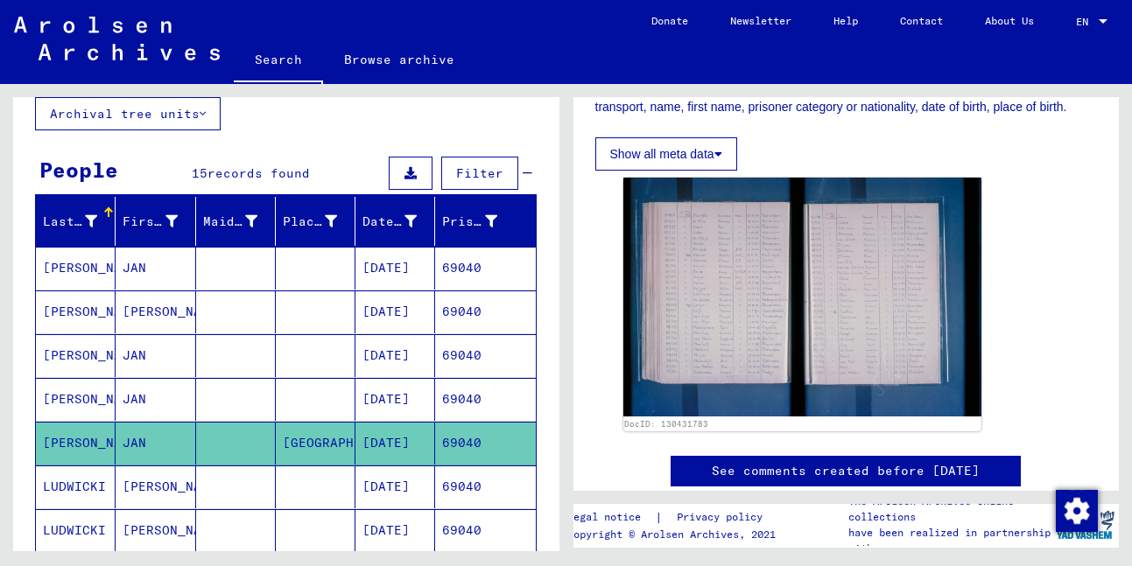
click at [152, 397] on mat-cell "JAN" at bounding box center [156, 399] width 80 height 43
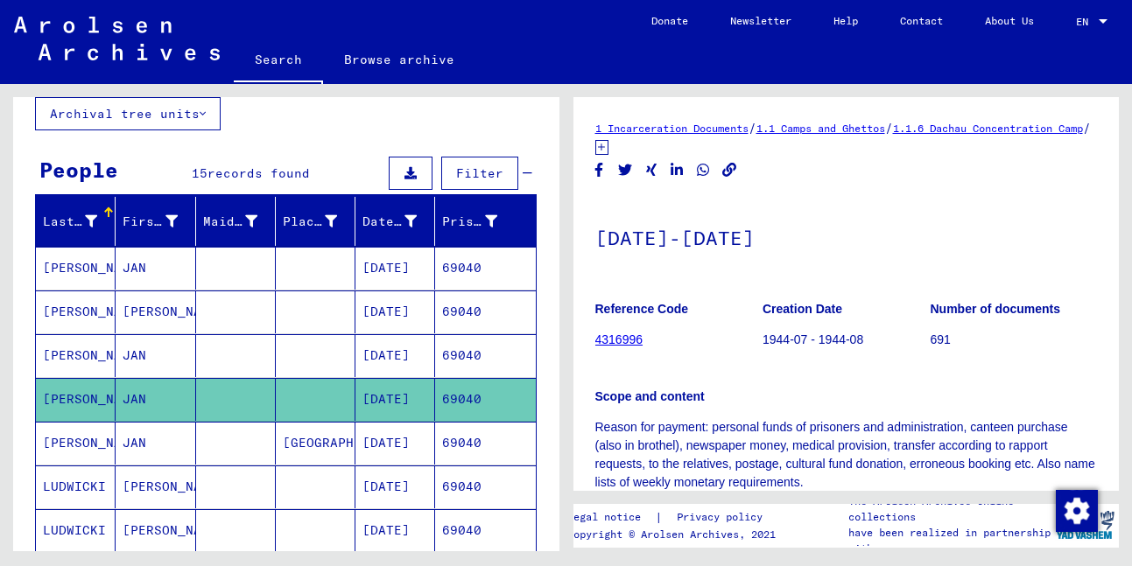
click at [172, 360] on mat-cell "JAN" at bounding box center [156, 355] width 80 height 43
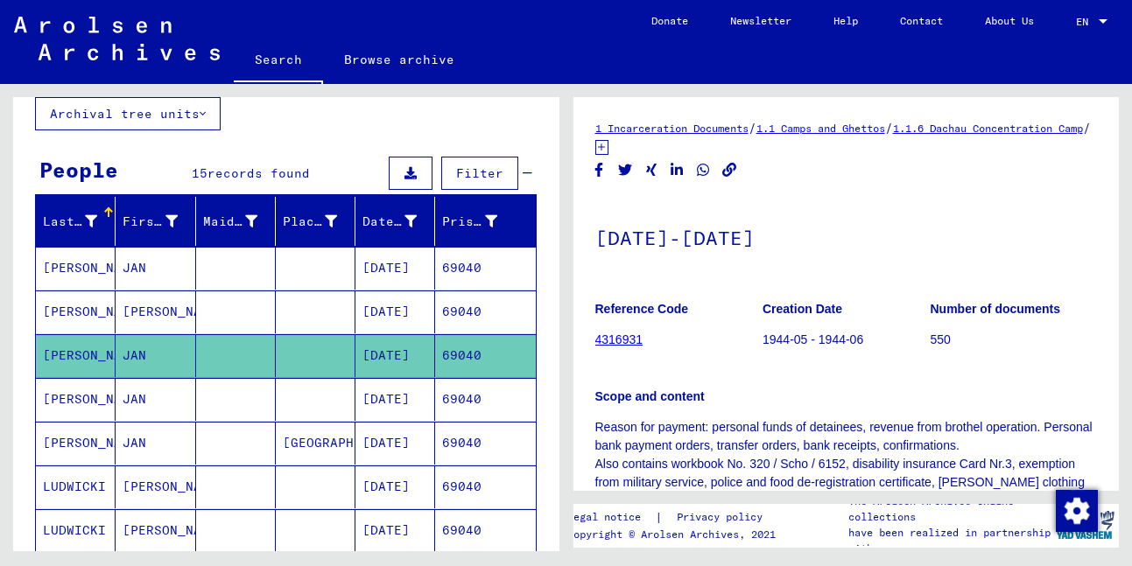
click at [167, 323] on mat-cell "[PERSON_NAME]" at bounding box center [156, 312] width 80 height 43
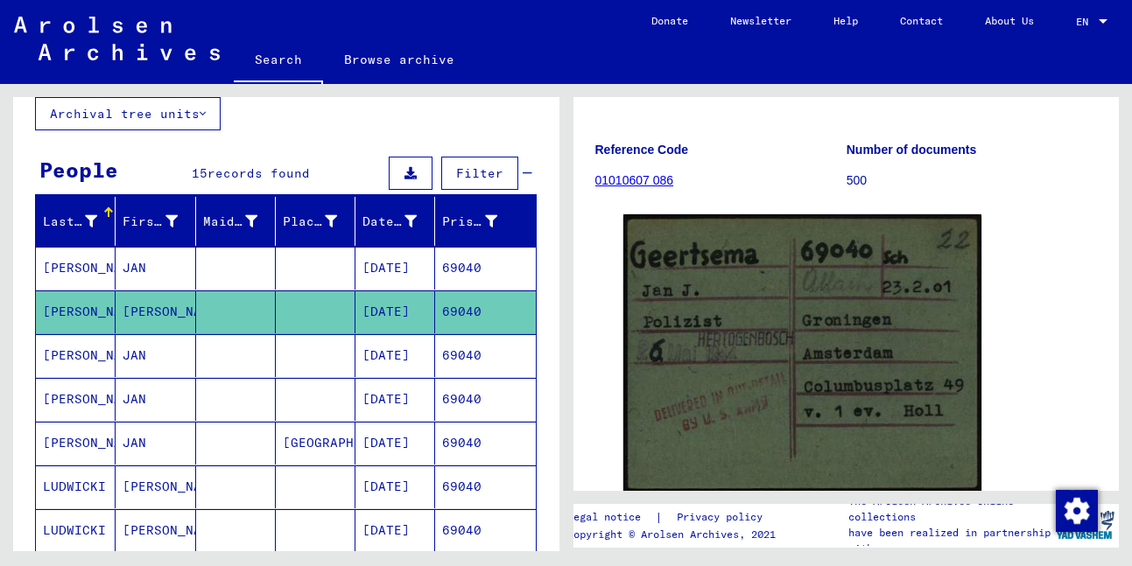
scroll to position [162, 0]
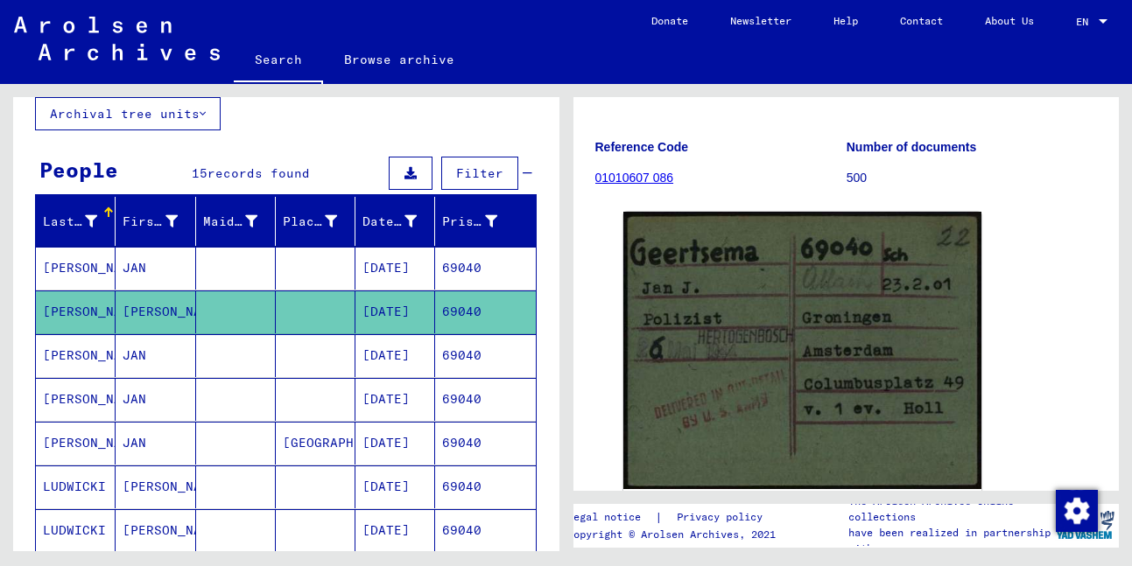
click at [246, 275] on mat-cell at bounding box center [236, 268] width 80 height 43
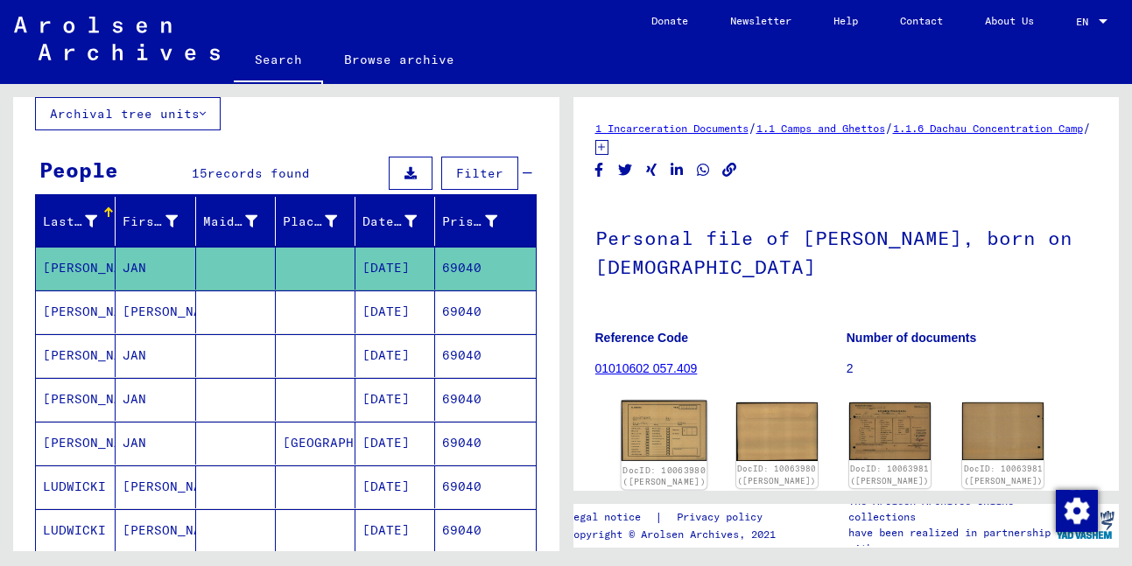
click at [644, 433] on img at bounding box center [664, 431] width 86 height 61
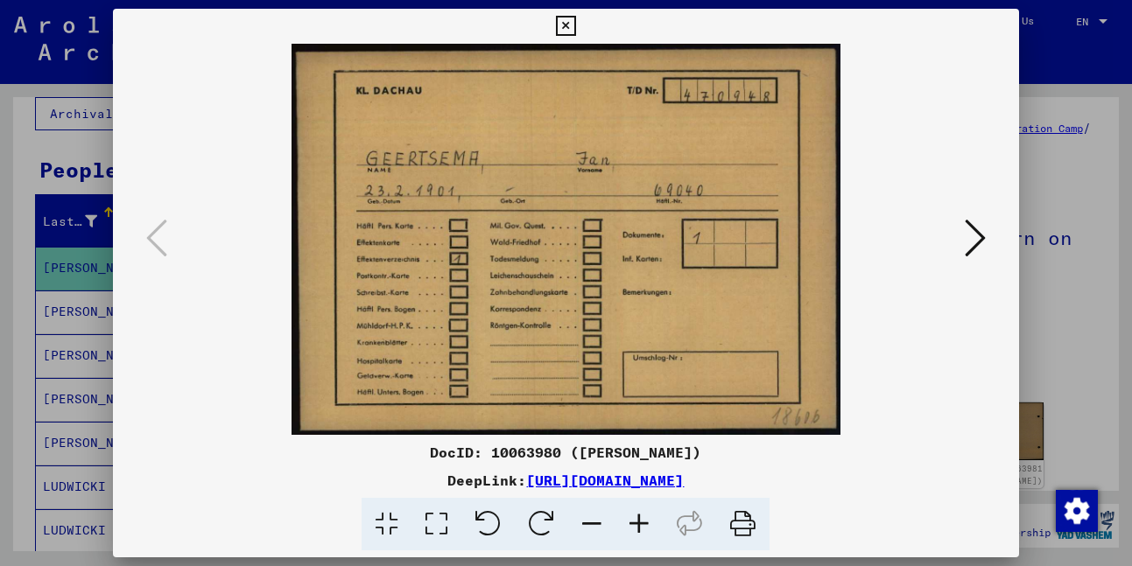
click at [973, 227] on icon at bounding box center [975, 238] width 21 height 42
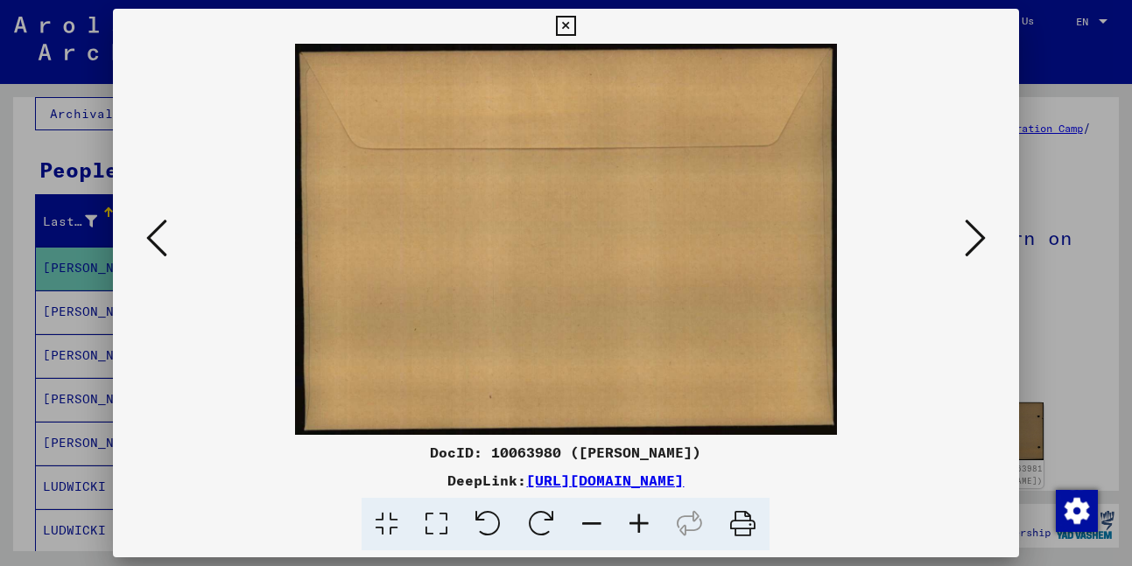
click at [973, 227] on icon at bounding box center [975, 238] width 21 height 42
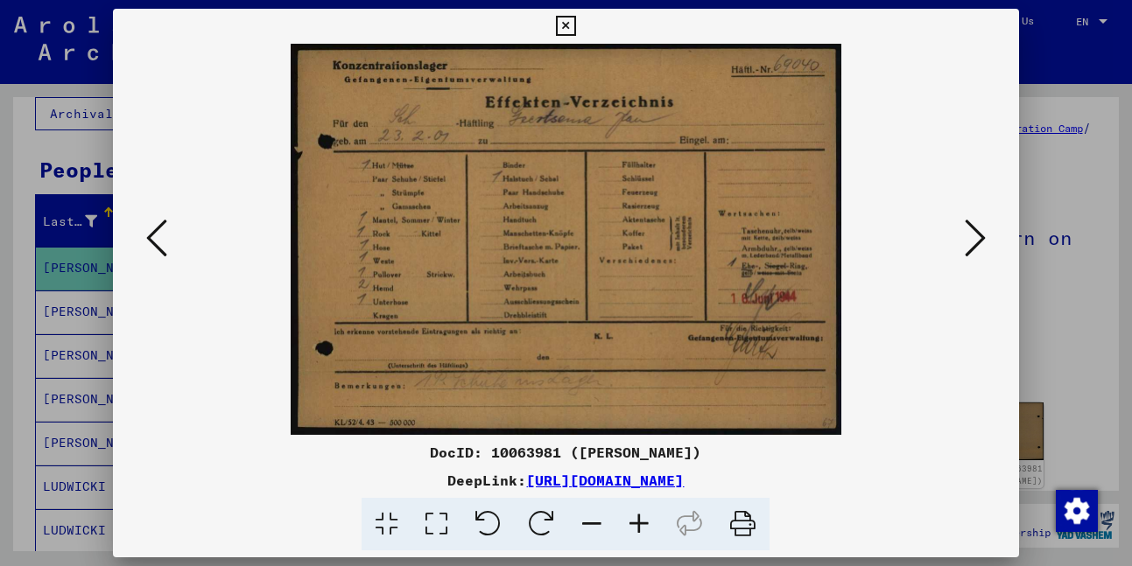
click at [973, 227] on icon at bounding box center [975, 238] width 21 height 42
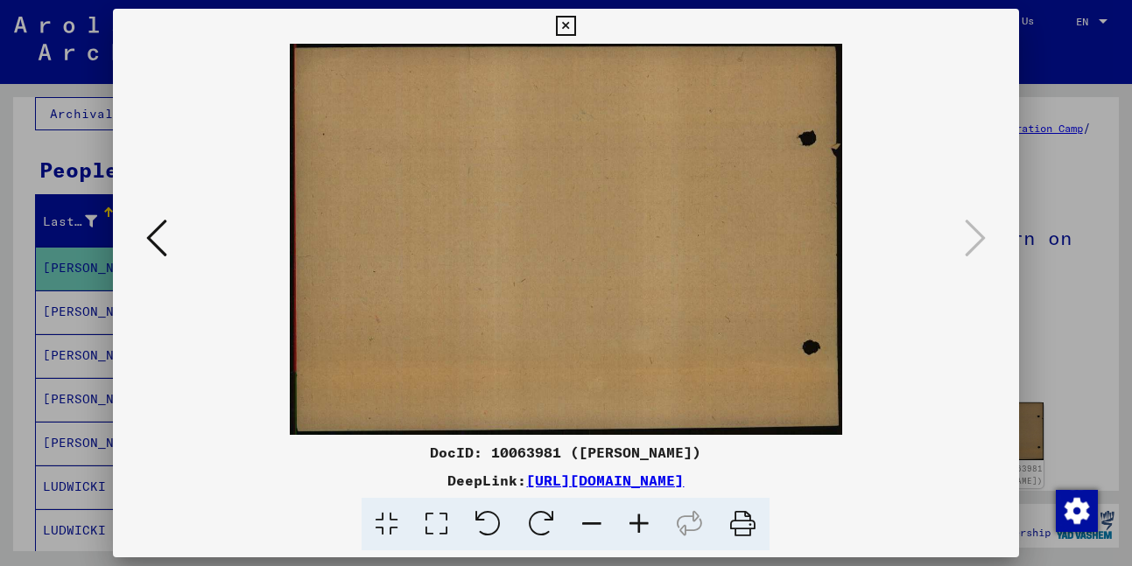
click at [564, 27] on icon at bounding box center [566, 26] width 20 height 21
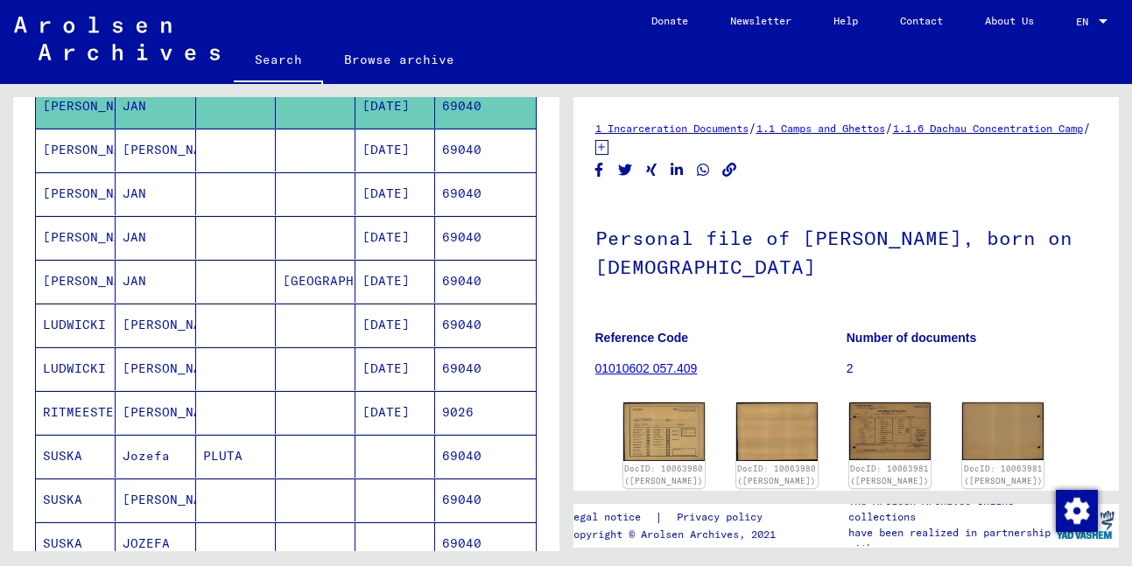
scroll to position [299, 0]
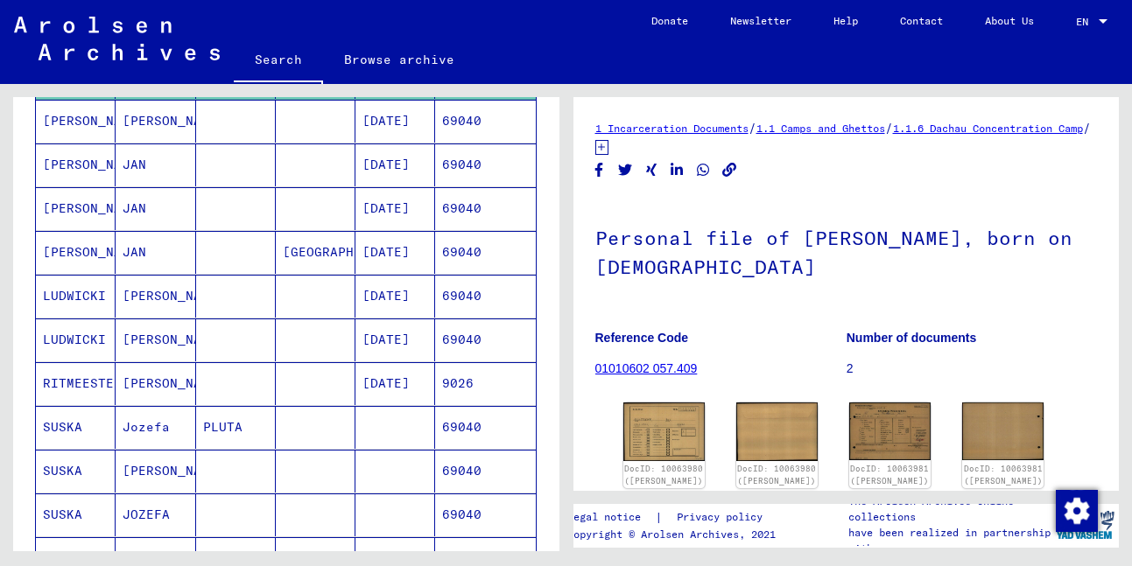
click at [136, 427] on mat-cell "Jozefa" at bounding box center [156, 427] width 80 height 43
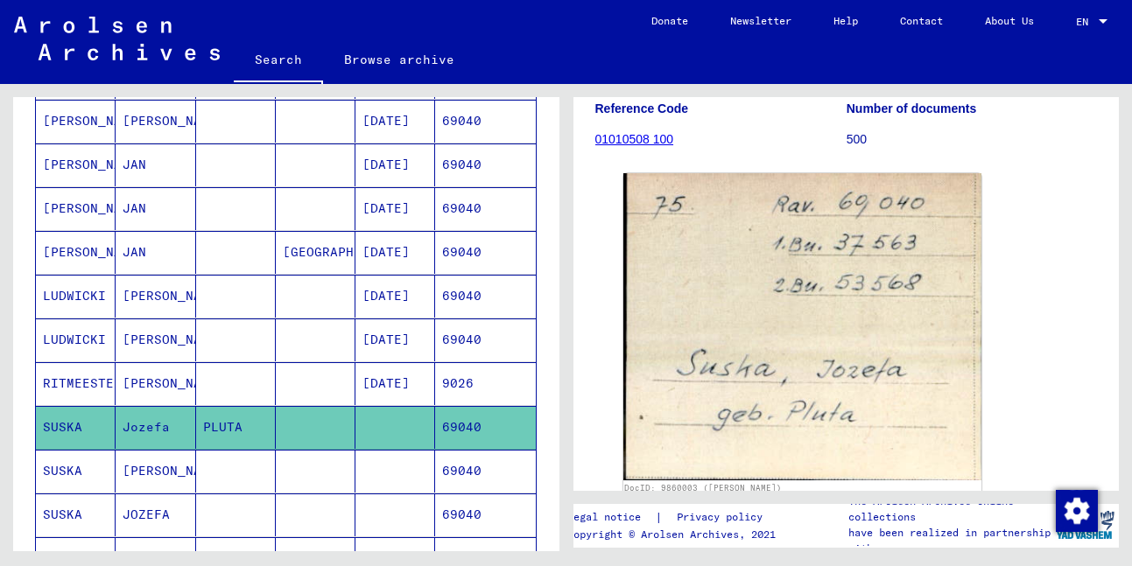
scroll to position [287, 0]
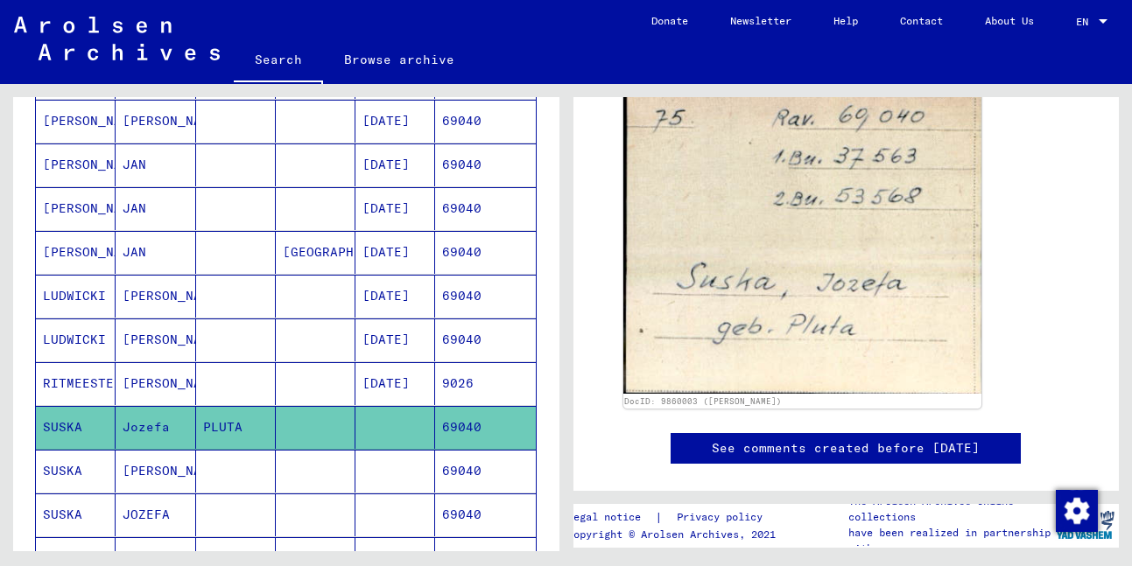
click at [151, 468] on mat-cell "[PERSON_NAME]" at bounding box center [156, 471] width 80 height 43
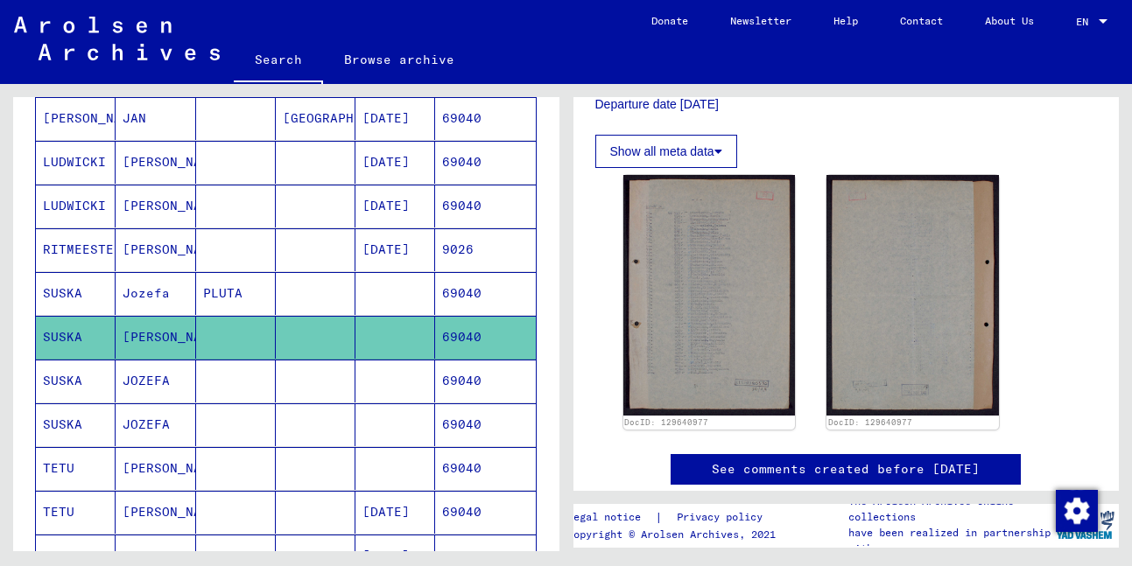
scroll to position [438, 0]
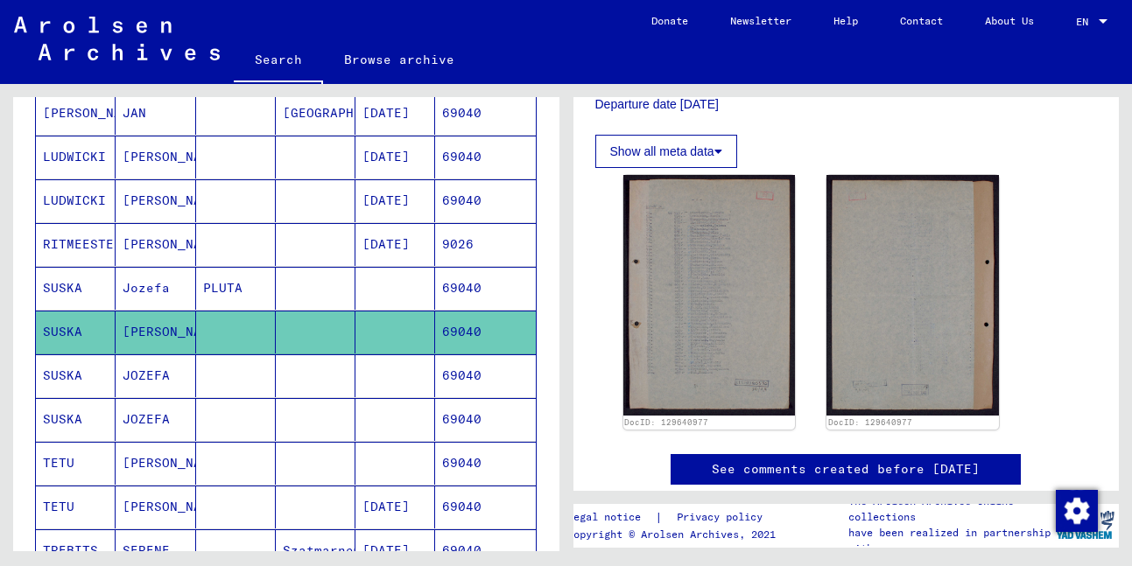
click at [152, 461] on mat-cell "[PERSON_NAME]" at bounding box center [156, 463] width 80 height 43
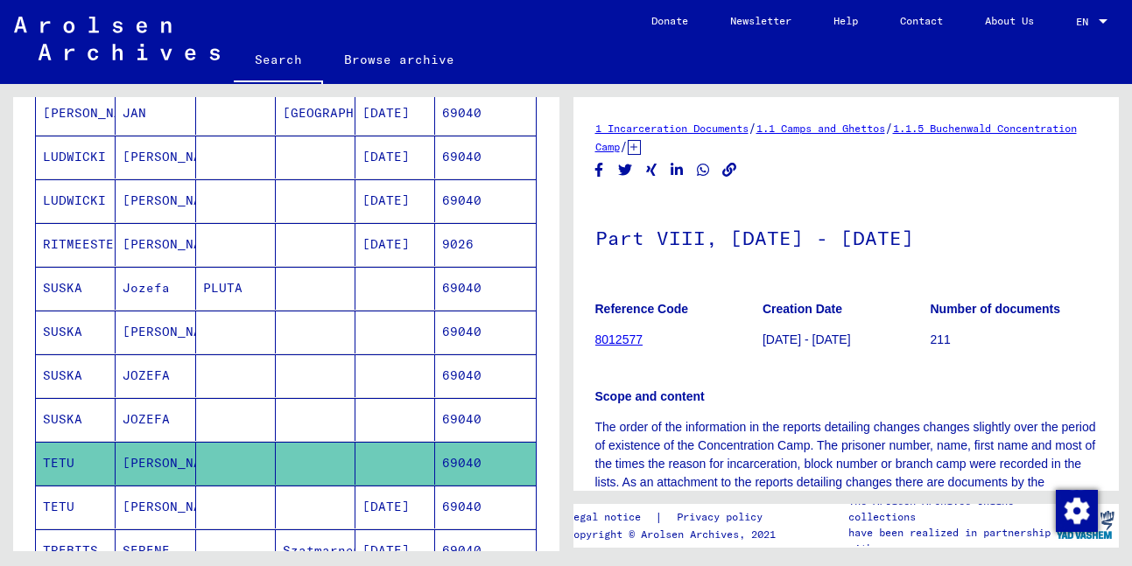
click at [151, 506] on mat-cell "[PERSON_NAME]" at bounding box center [156, 507] width 80 height 43
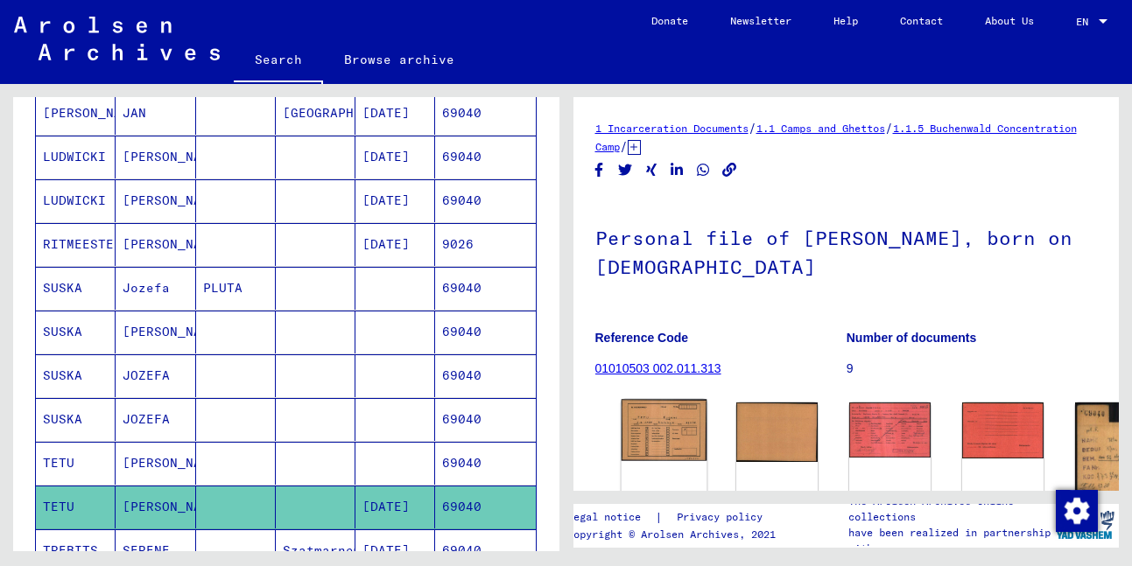
click at [643, 412] on img at bounding box center [664, 430] width 86 height 61
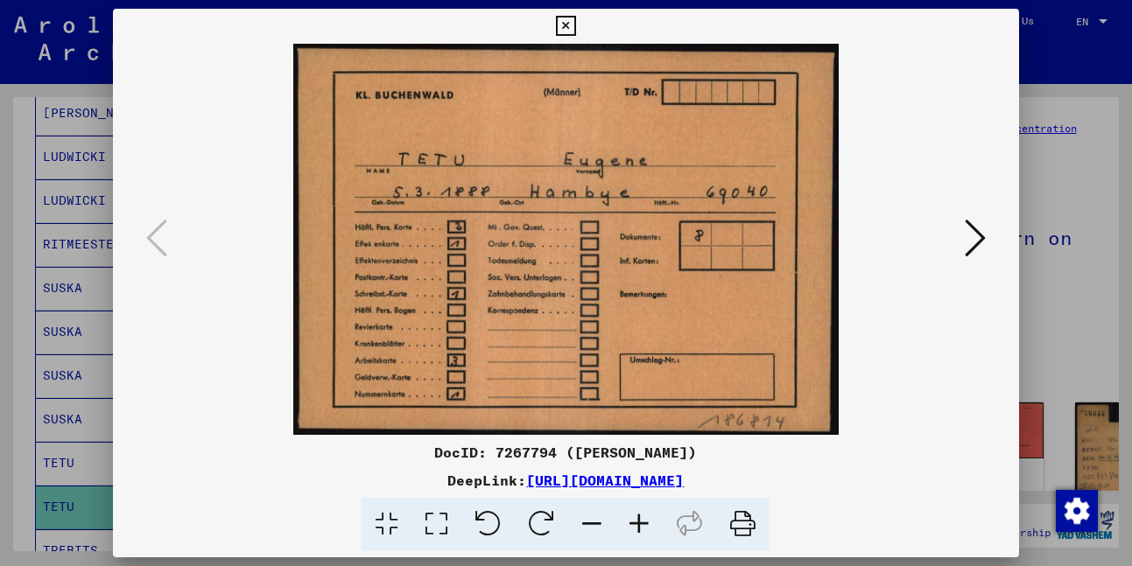
click at [971, 246] on icon at bounding box center [975, 238] width 21 height 42
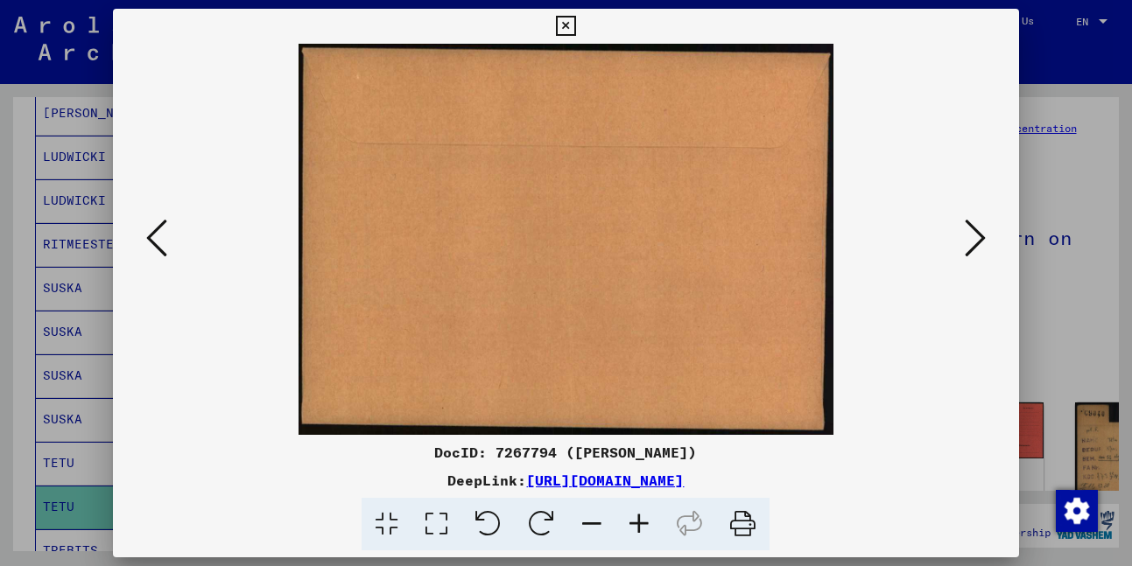
click at [971, 246] on icon at bounding box center [975, 238] width 21 height 42
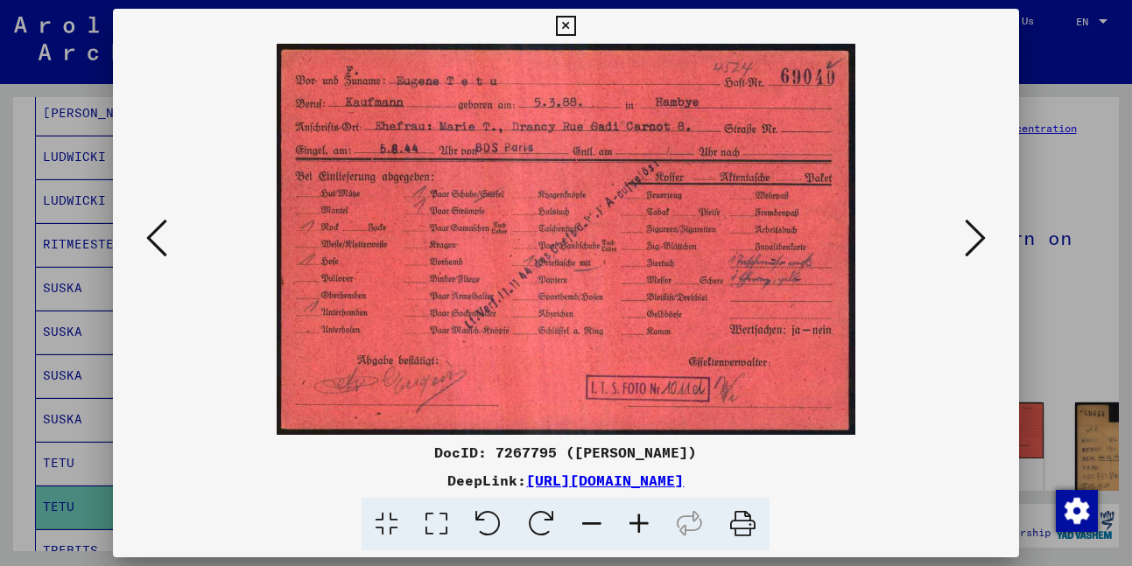
click at [971, 246] on icon at bounding box center [975, 238] width 21 height 42
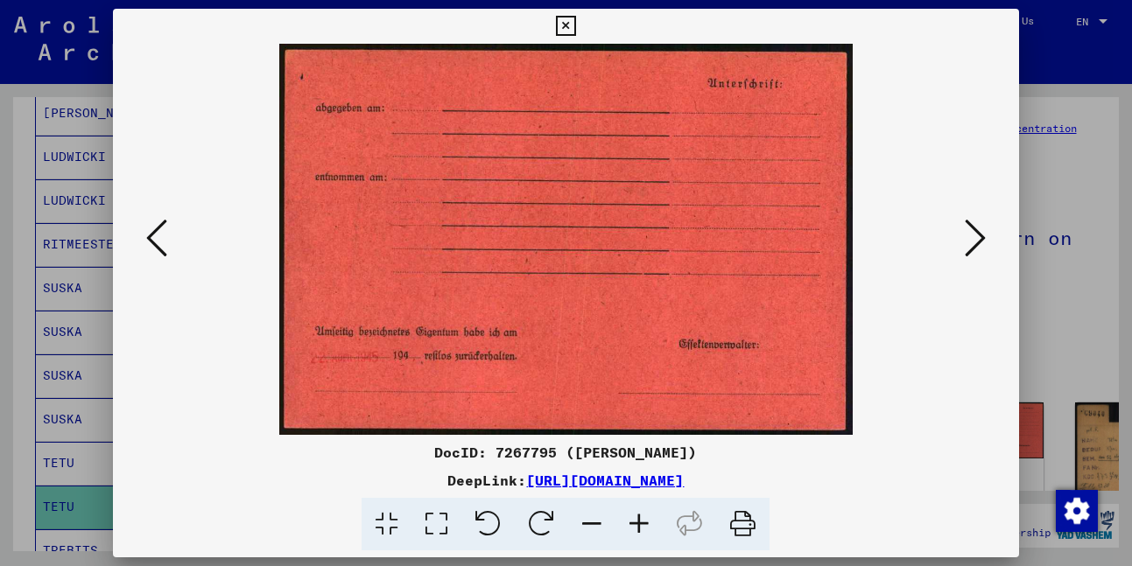
click at [971, 246] on icon at bounding box center [975, 238] width 21 height 42
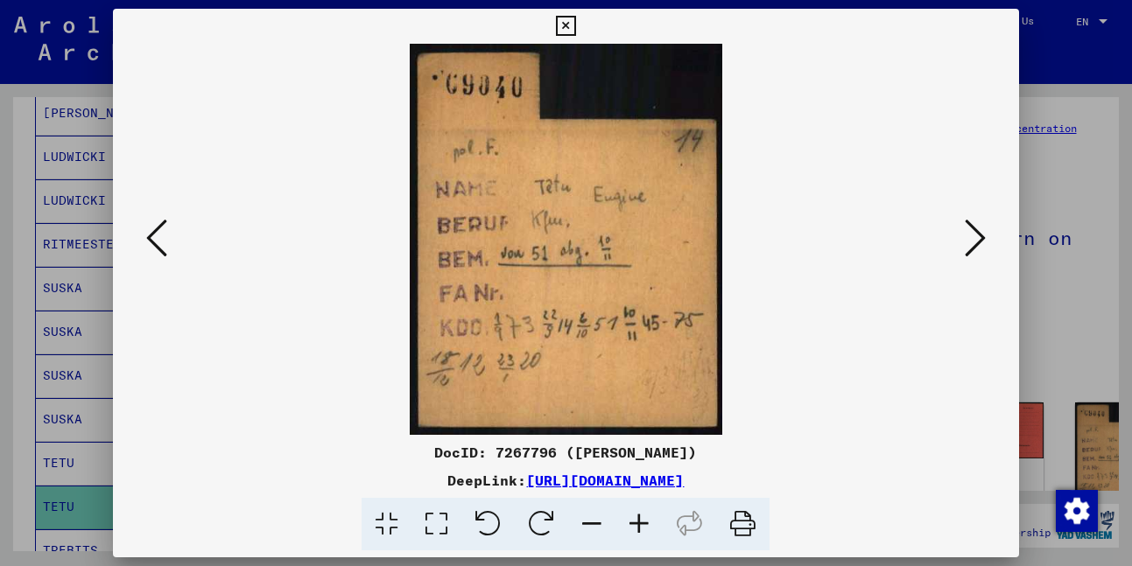
click at [971, 246] on icon at bounding box center [975, 238] width 21 height 42
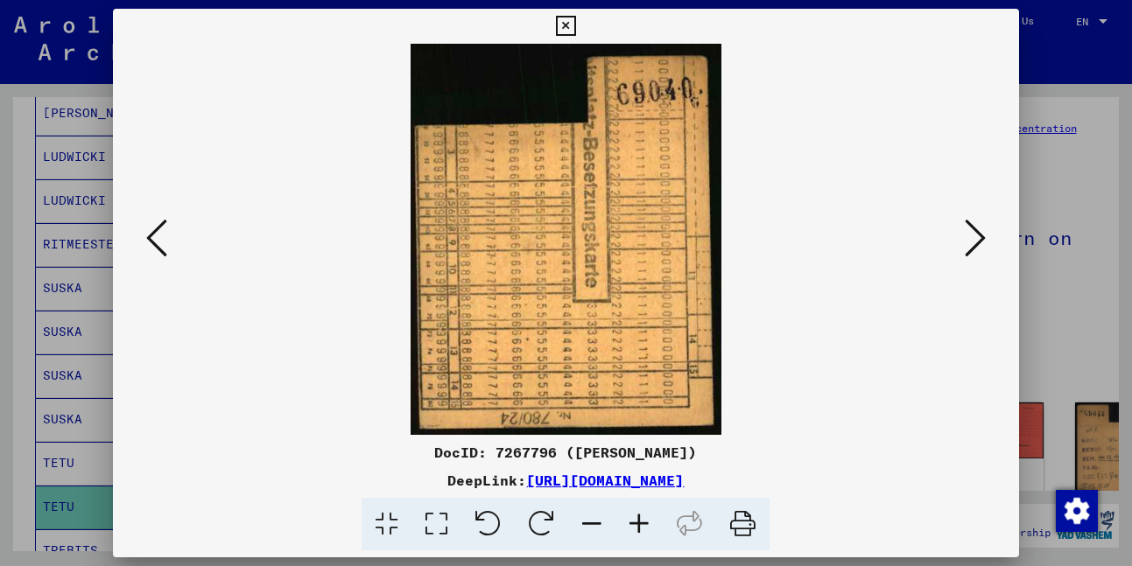
click at [971, 246] on icon at bounding box center [975, 238] width 21 height 42
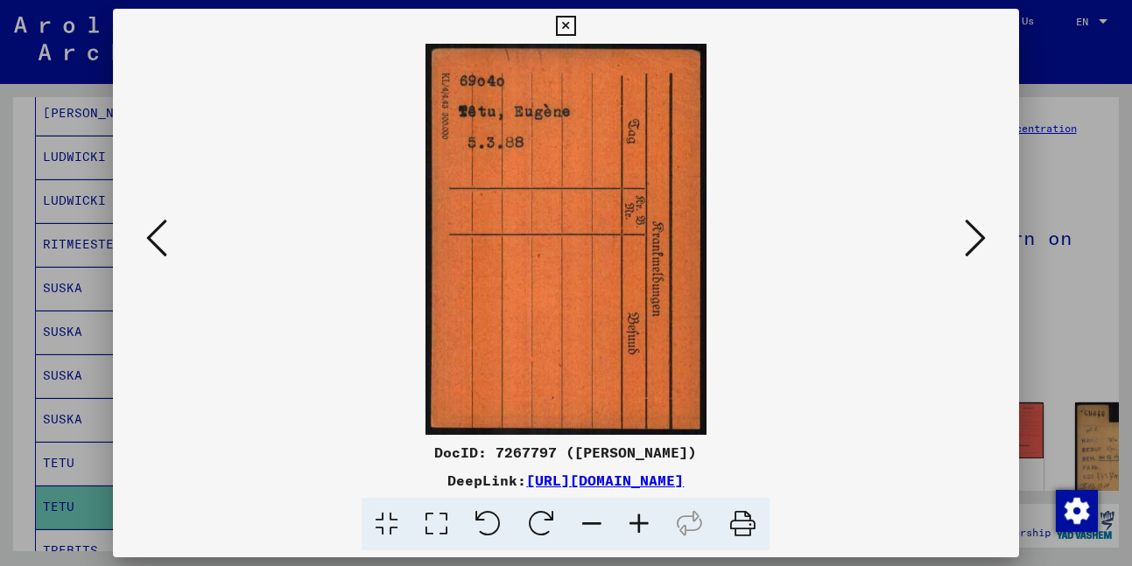
click at [971, 246] on icon at bounding box center [975, 238] width 21 height 42
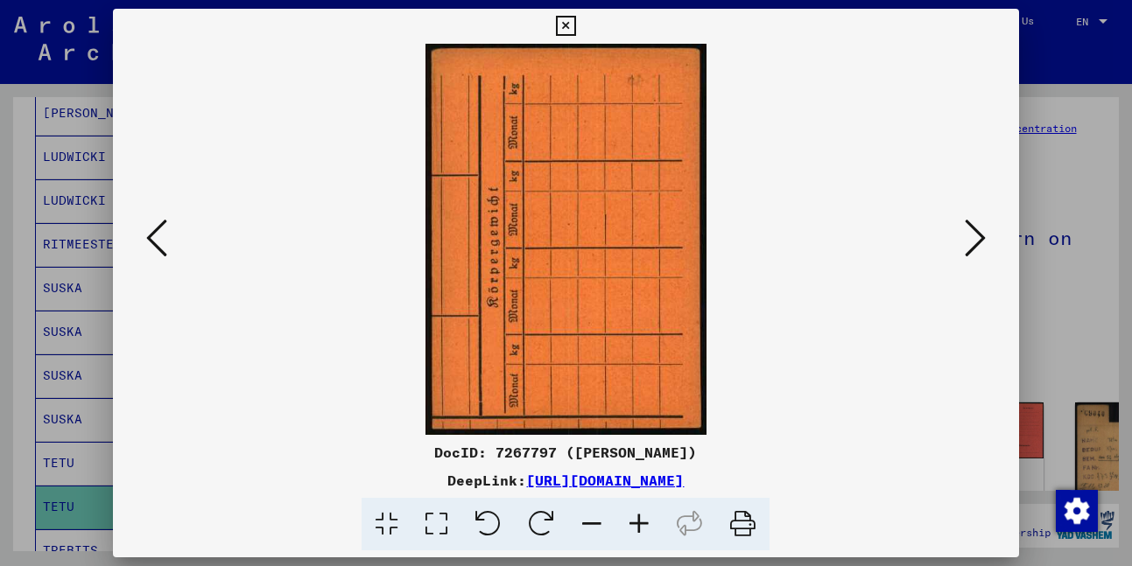
click at [971, 246] on icon at bounding box center [975, 238] width 21 height 42
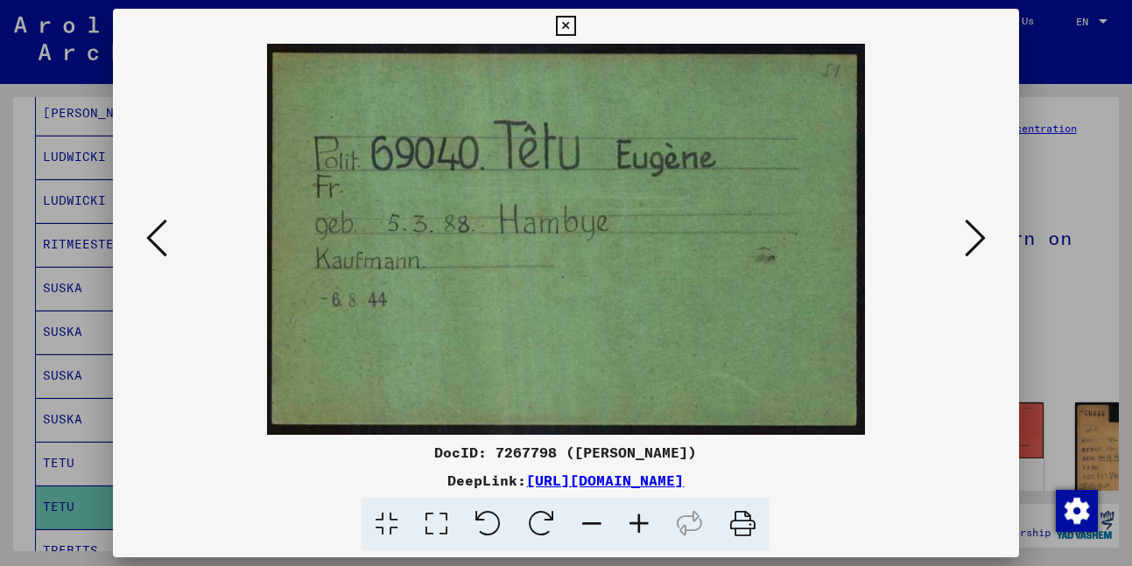
click at [971, 246] on icon at bounding box center [975, 238] width 21 height 42
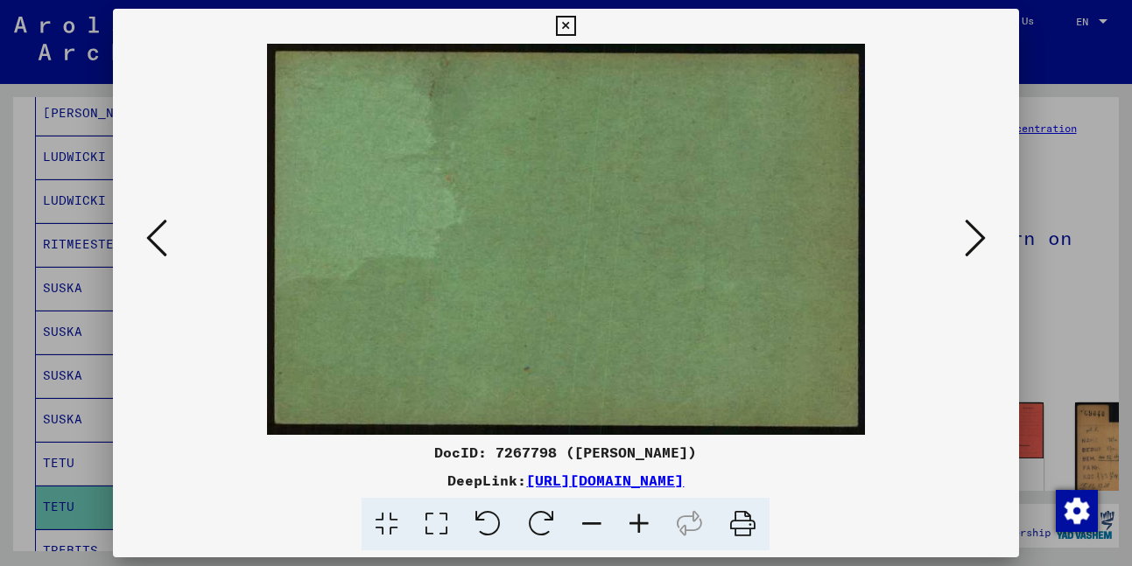
click at [971, 246] on icon at bounding box center [975, 238] width 21 height 42
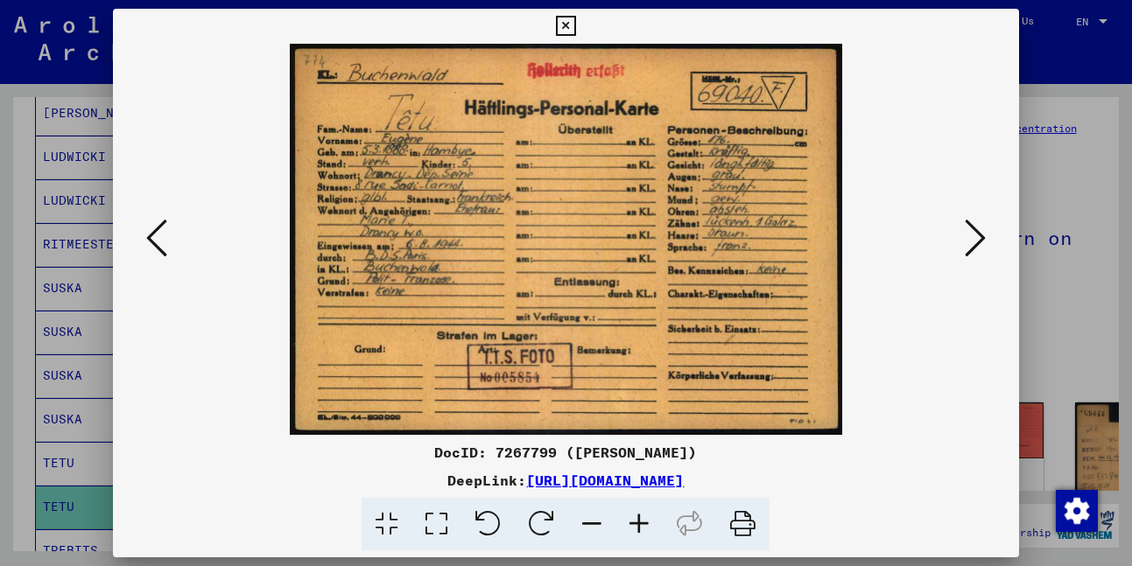
click at [971, 246] on icon at bounding box center [975, 238] width 21 height 42
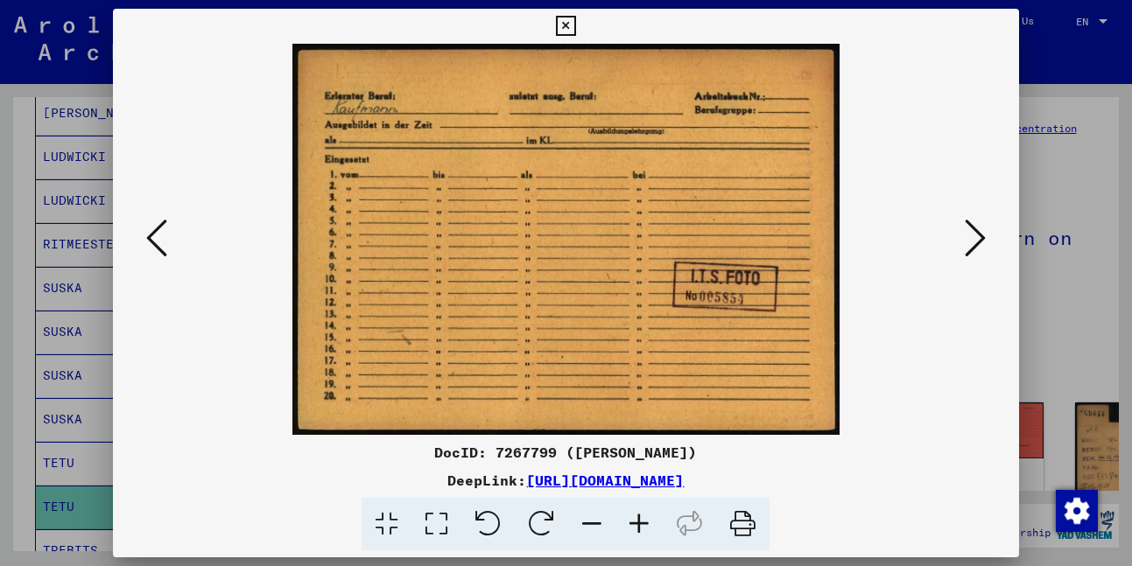
click at [971, 246] on icon at bounding box center [975, 238] width 21 height 42
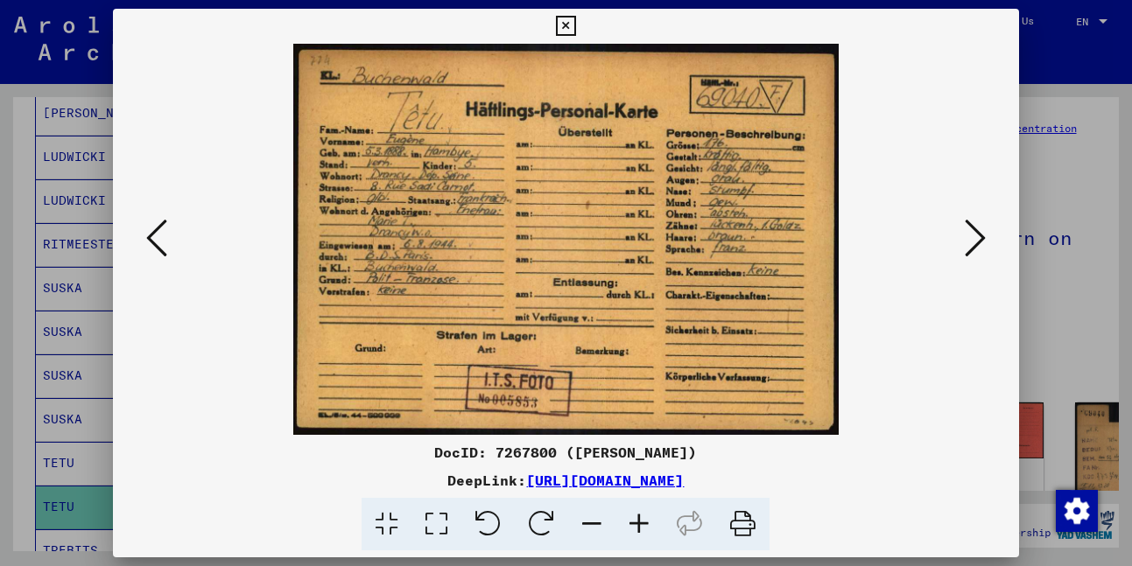
click at [978, 239] on icon at bounding box center [975, 238] width 21 height 42
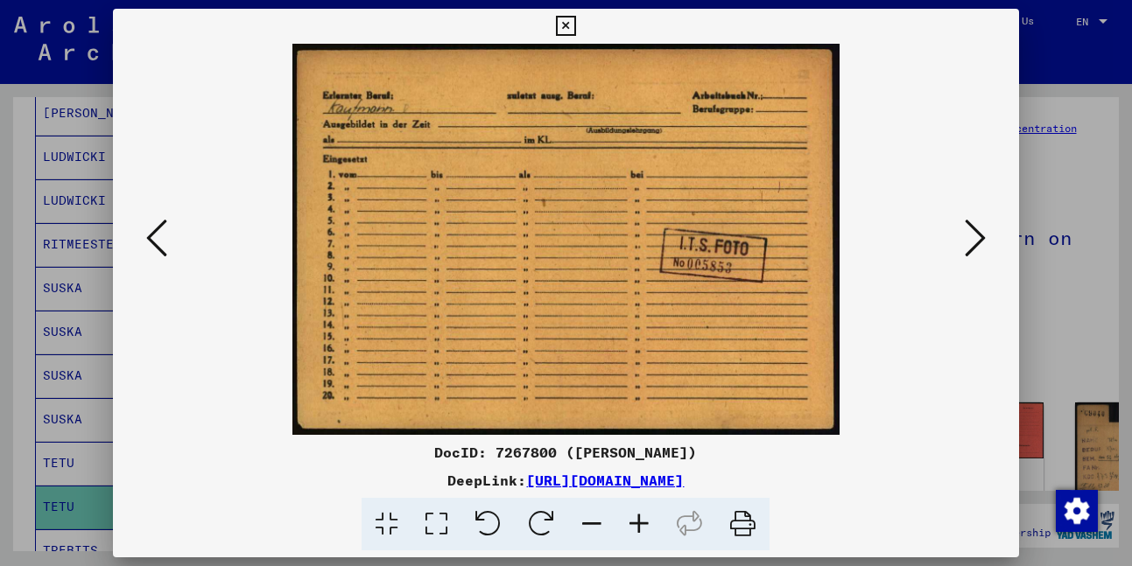
click at [978, 239] on icon at bounding box center [975, 238] width 21 height 42
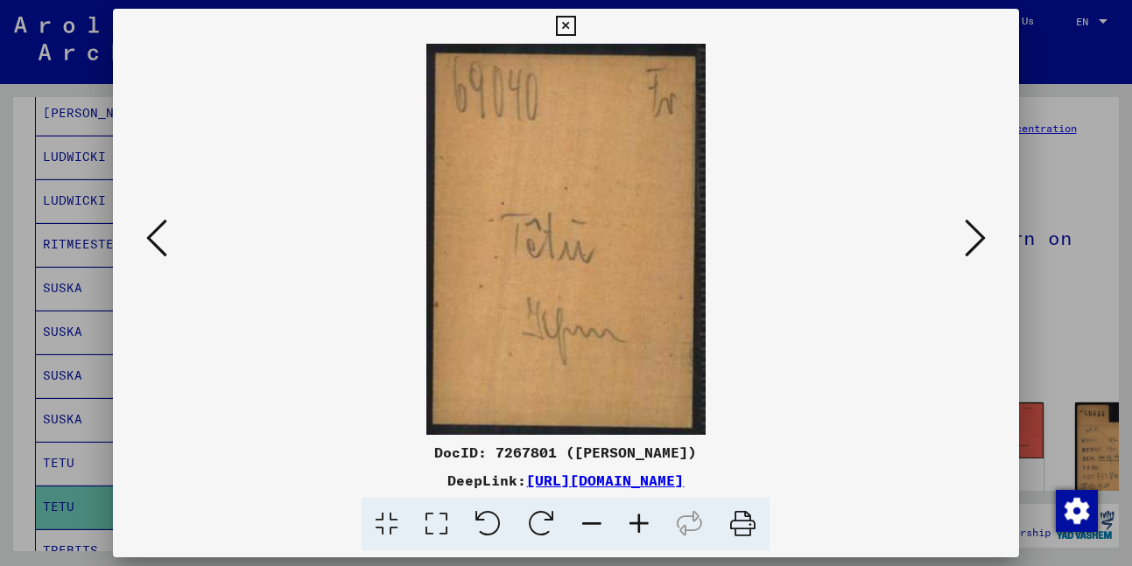
click at [978, 239] on icon at bounding box center [975, 238] width 21 height 42
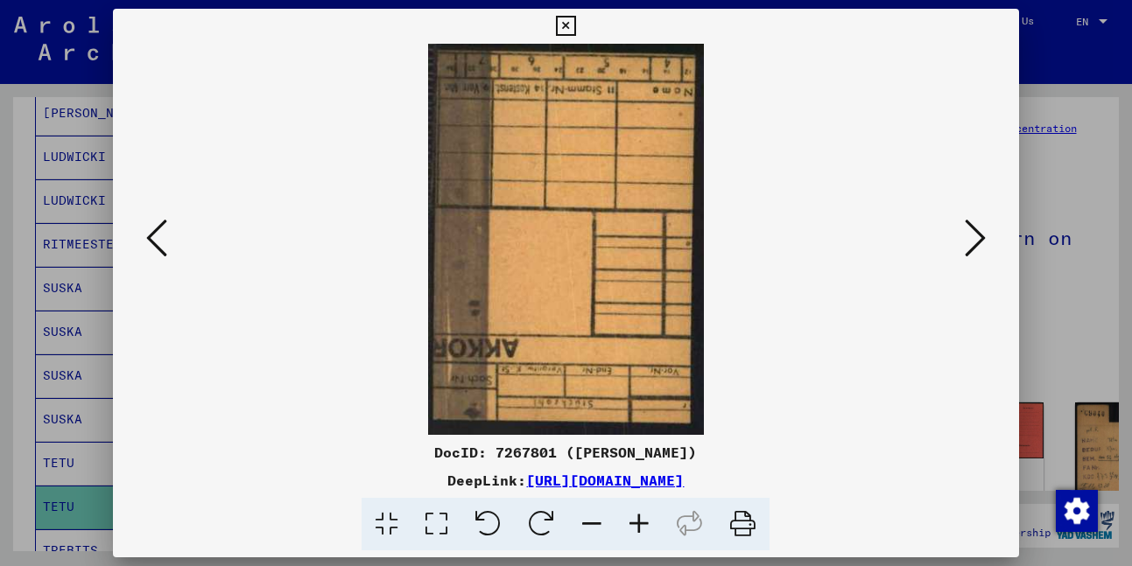
click at [978, 239] on icon at bounding box center [975, 238] width 21 height 42
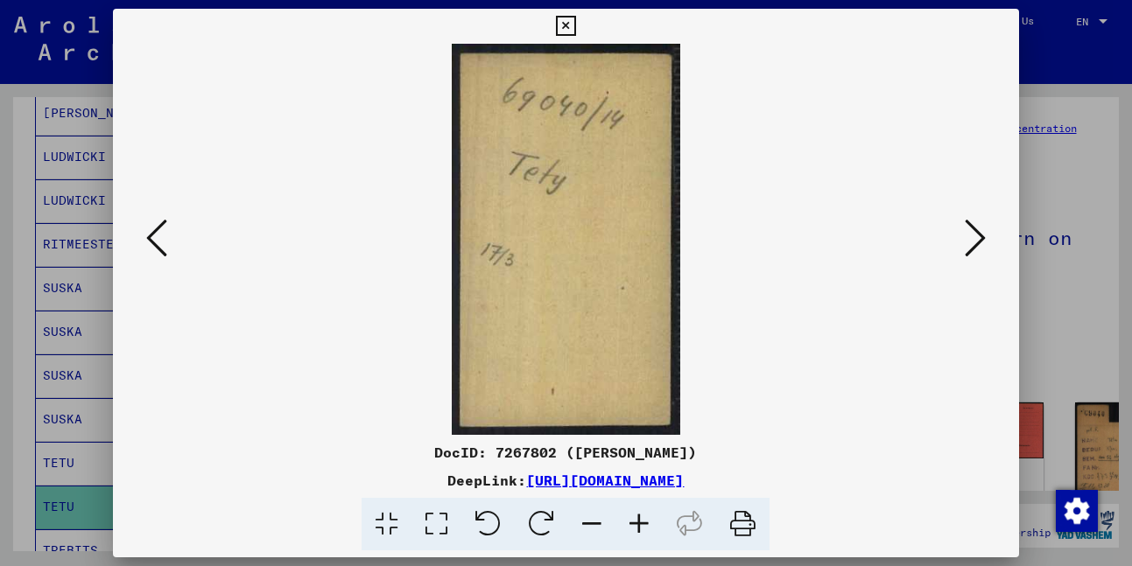
click at [568, 31] on icon at bounding box center [566, 26] width 20 height 21
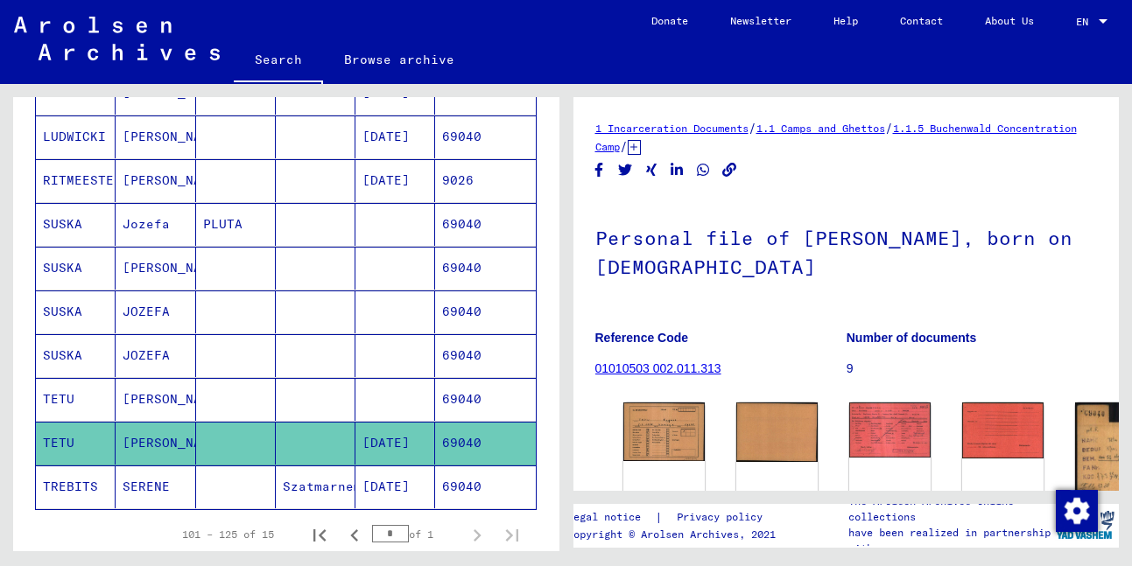
scroll to position [510, 0]
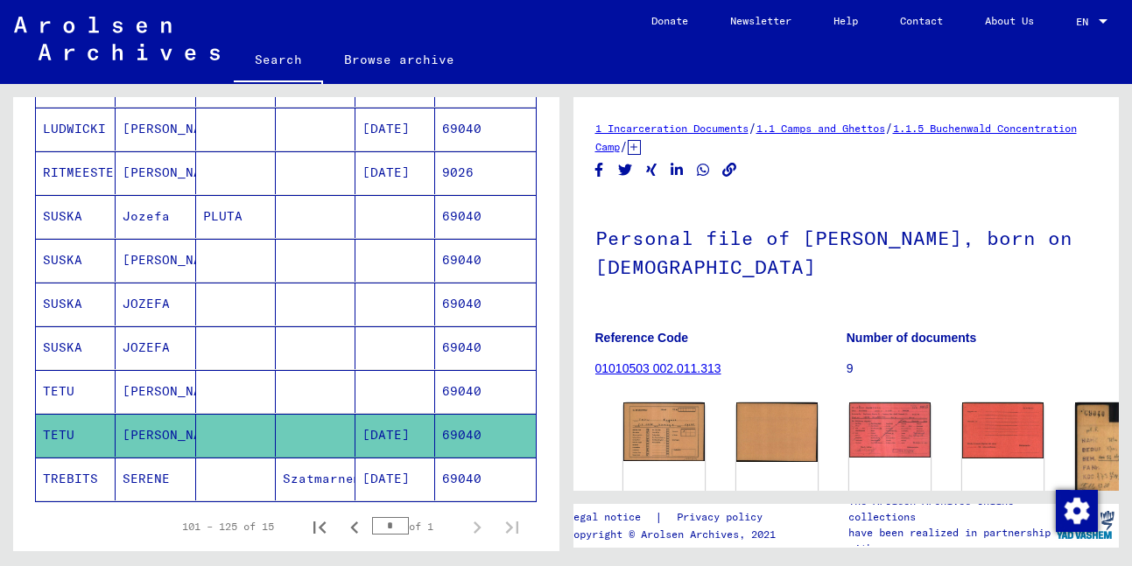
click at [137, 477] on mat-cell "SERENE" at bounding box center [156, 479] width 80 height 43
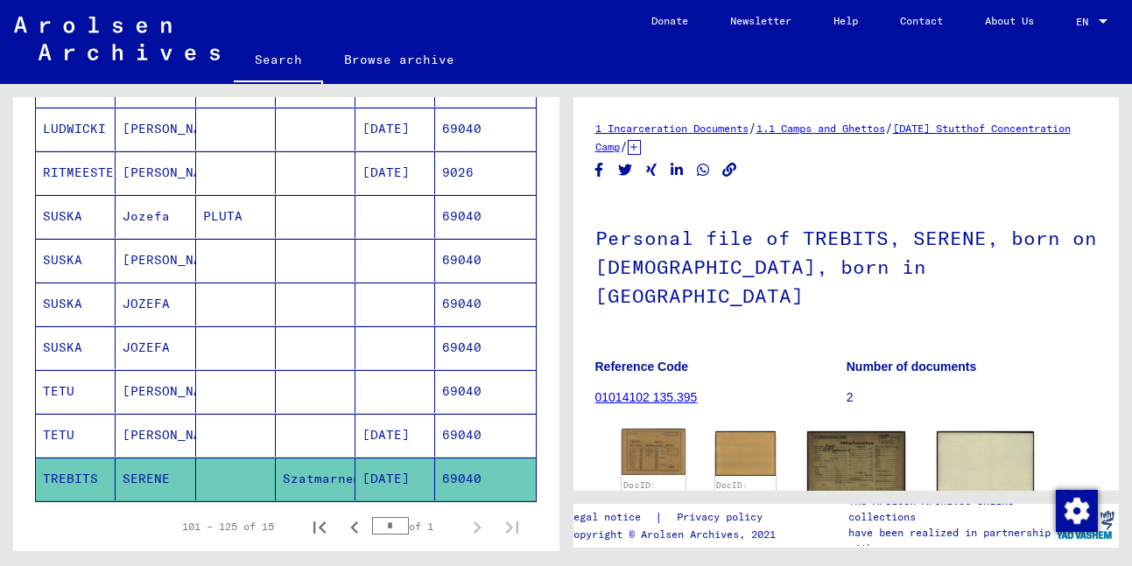
click at [647, 435] on img at bounding box center [654, 452] width 64 height 46
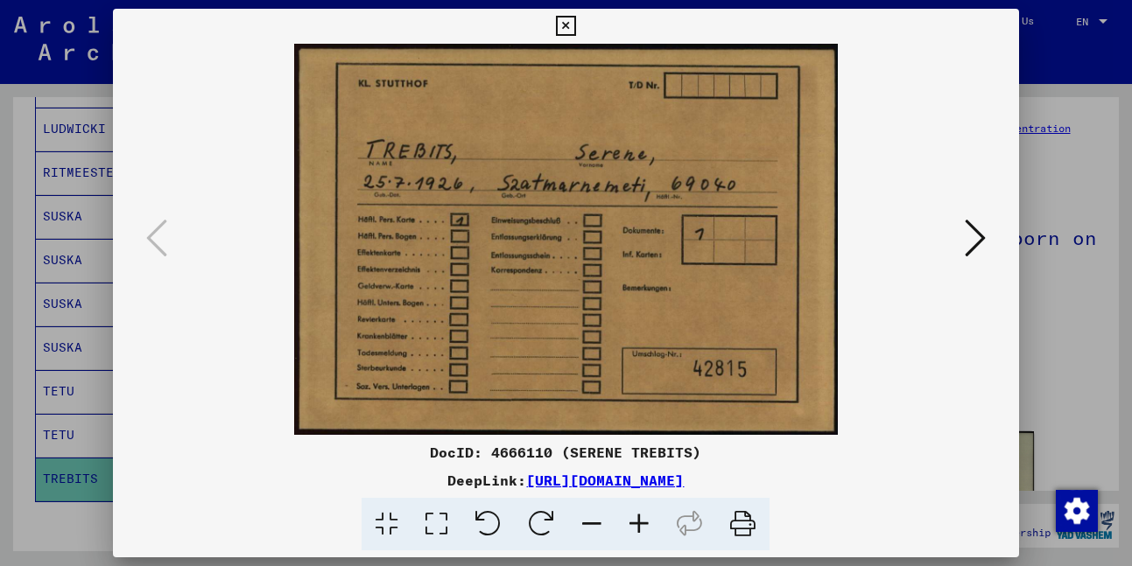
click at [974, 236] on icon at bounding box center [975, 238] width 21 height 42
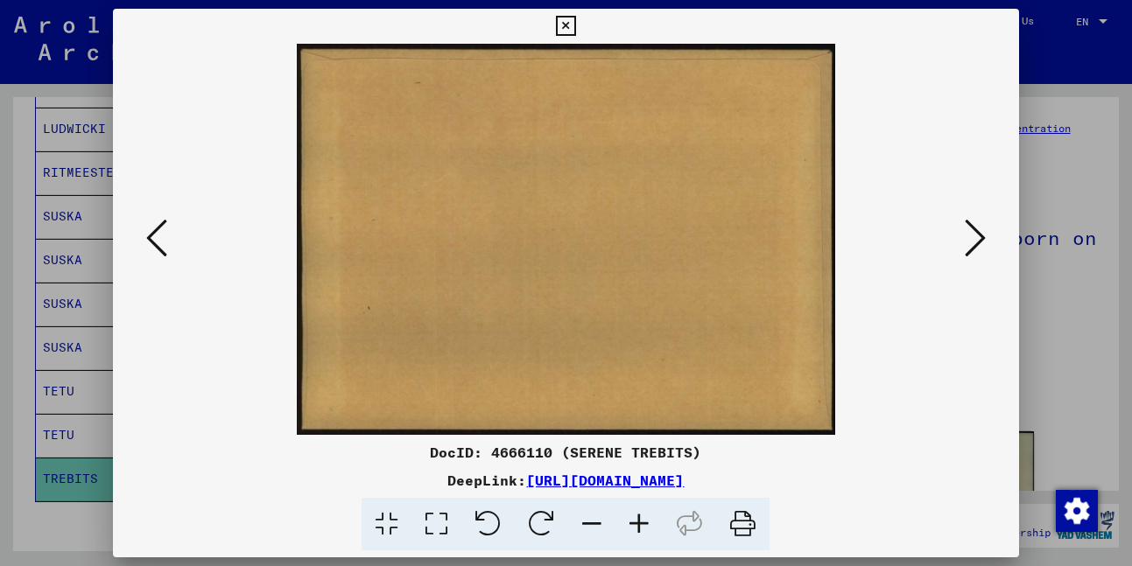
click at [974, 236] on icon at bounding box center [975, 238] width 21 height 42
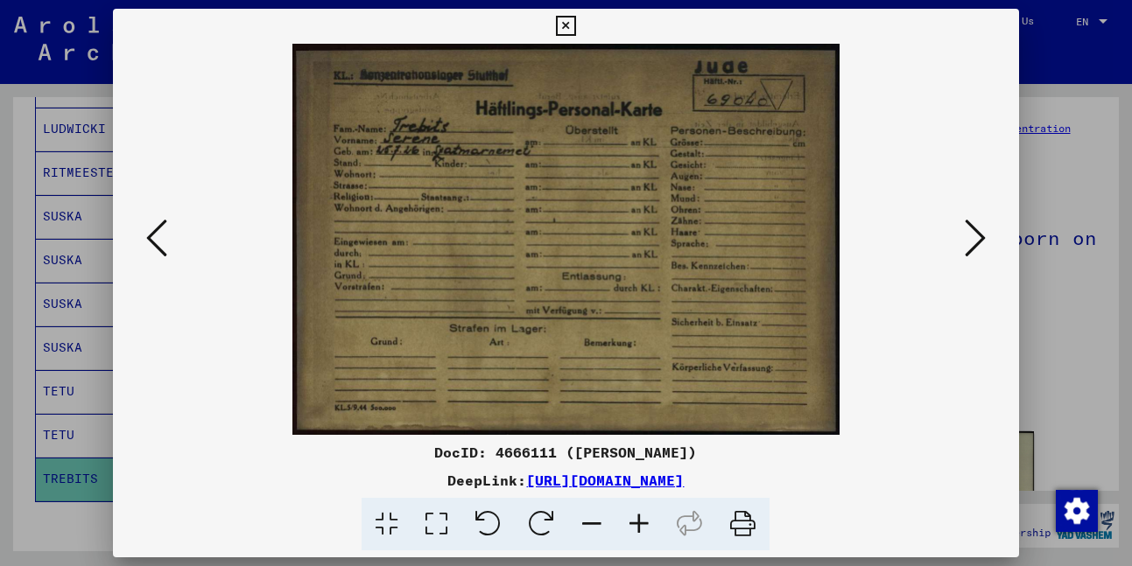
click at [974, 237] on icon at bounding box center [975, 238] width 21 height 42
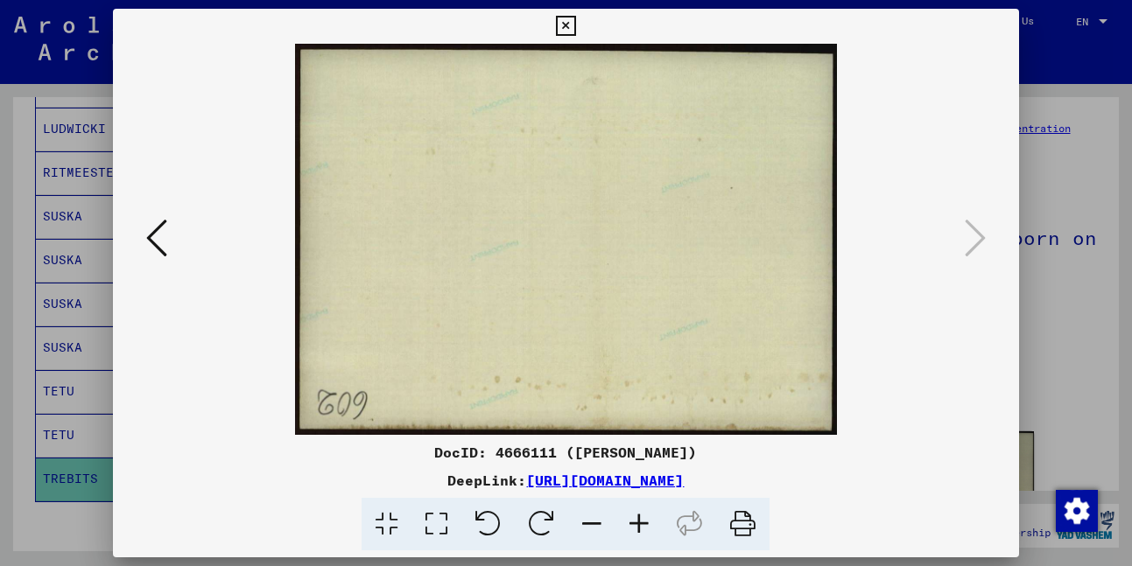
click at [564, 26] on icon at bounding box center [566, 26] width 20 height 21
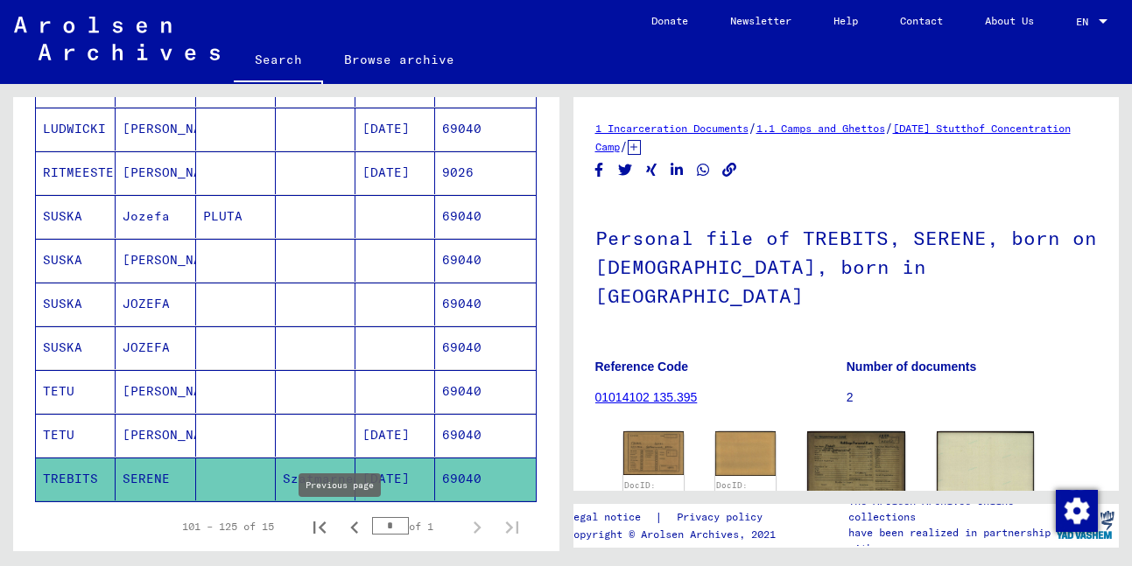
click at [350, 529] on icon "Previous page" at bounding box center [354, 528] width 8 height 12
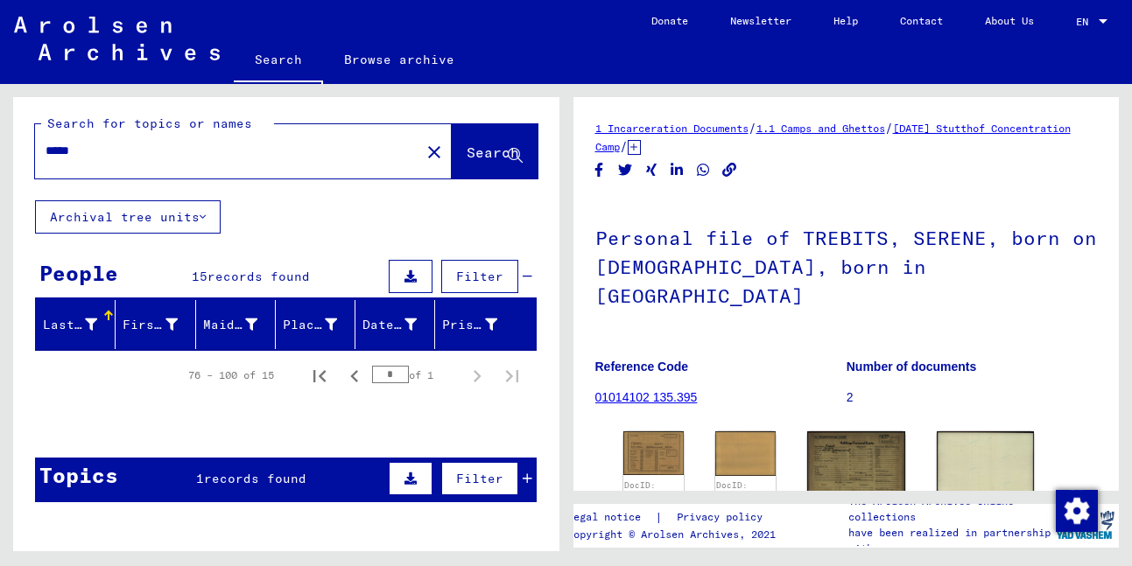
scroll to position [4, 0]
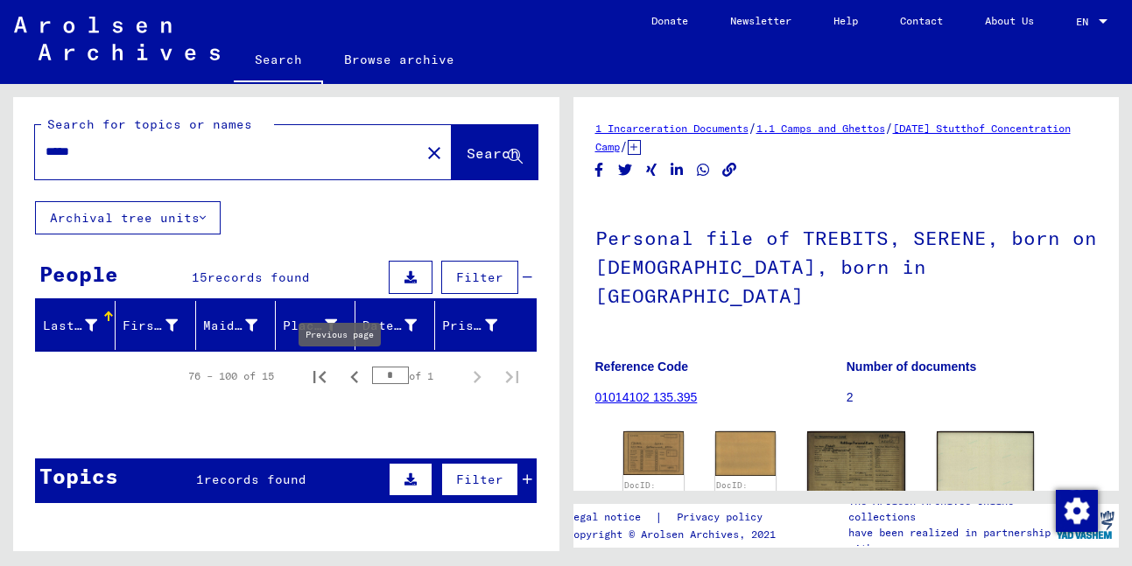
click at [342, 375] on icon "Previous page" at bounding box center [354, 377] width 25 height 25
type input "*"
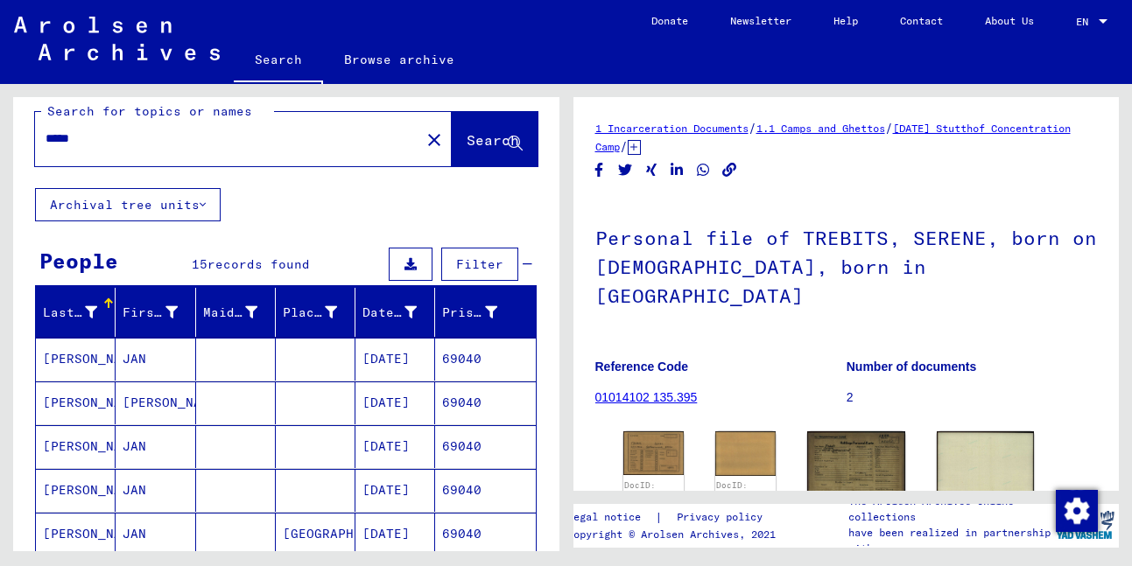
scroll to position [0, 0]
